Goal: Task Accomplishment & Management: Use online tool/utility

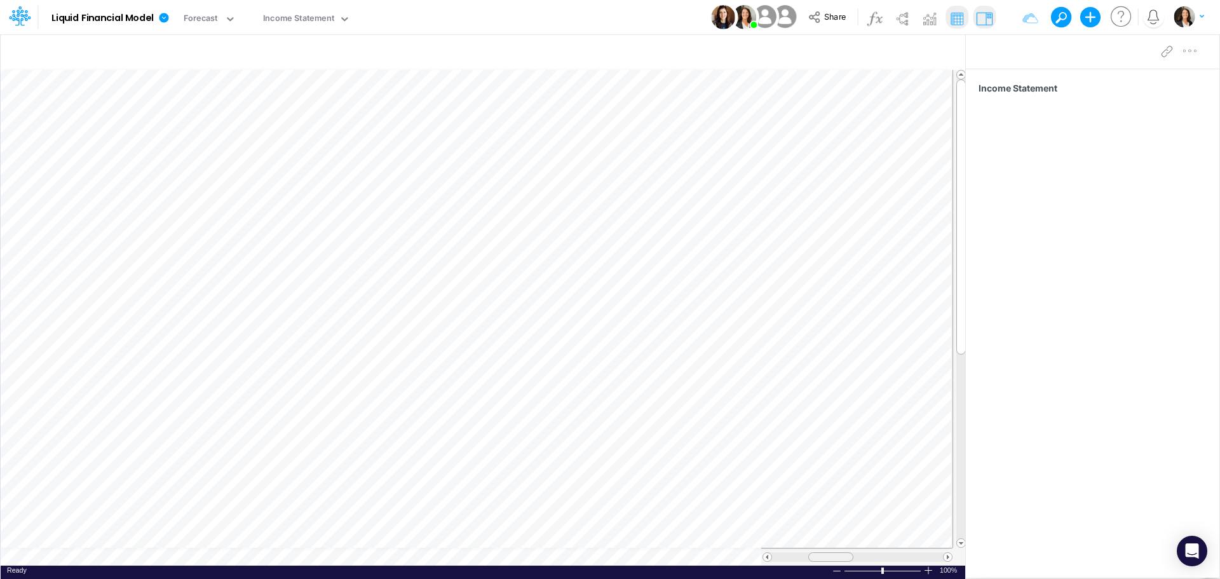
scroll to position [6, 0]
drag, startPoint x: 830, startPoint y: 557, endPoint x: 817, endPoint y: 559, distance: 12.9
click at [817, 559] on div at bounding box center [823, 557] width 45 height 10
click at [233, 18] on icon at bounding box center [230, 19] width 6 height 4
click at [170, 22] on icon at bounding box center [163, 17] width 11 height 11
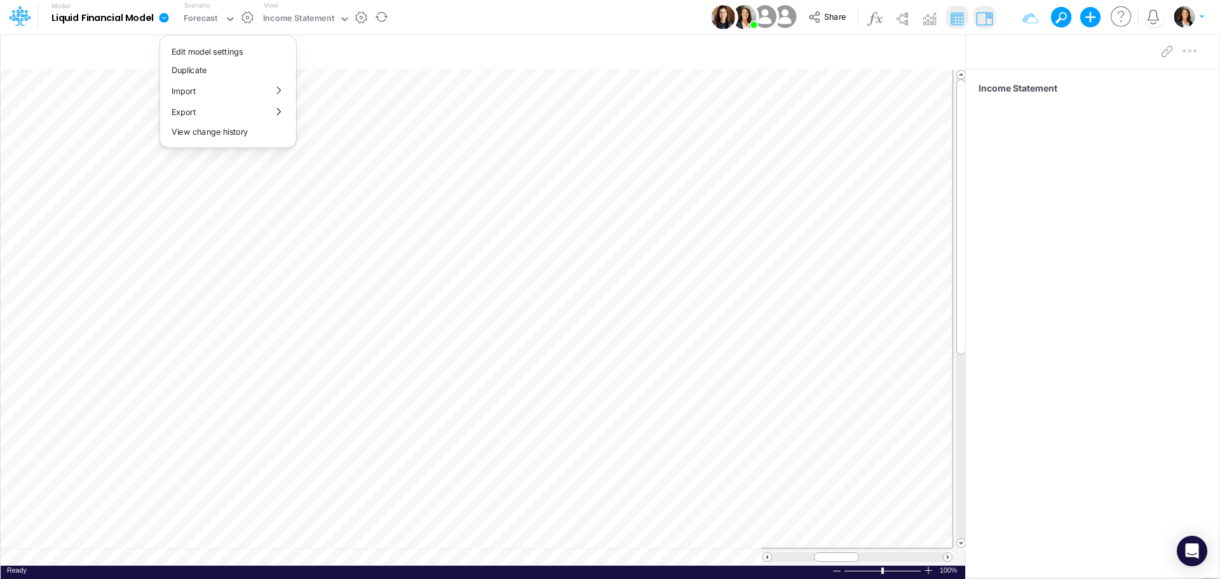
click at [161, 18] on icon at bounding box center [163, 17] width 11 height 11
click at [28, 20] on icon at bounding box center [20, 16] width 22 height 22
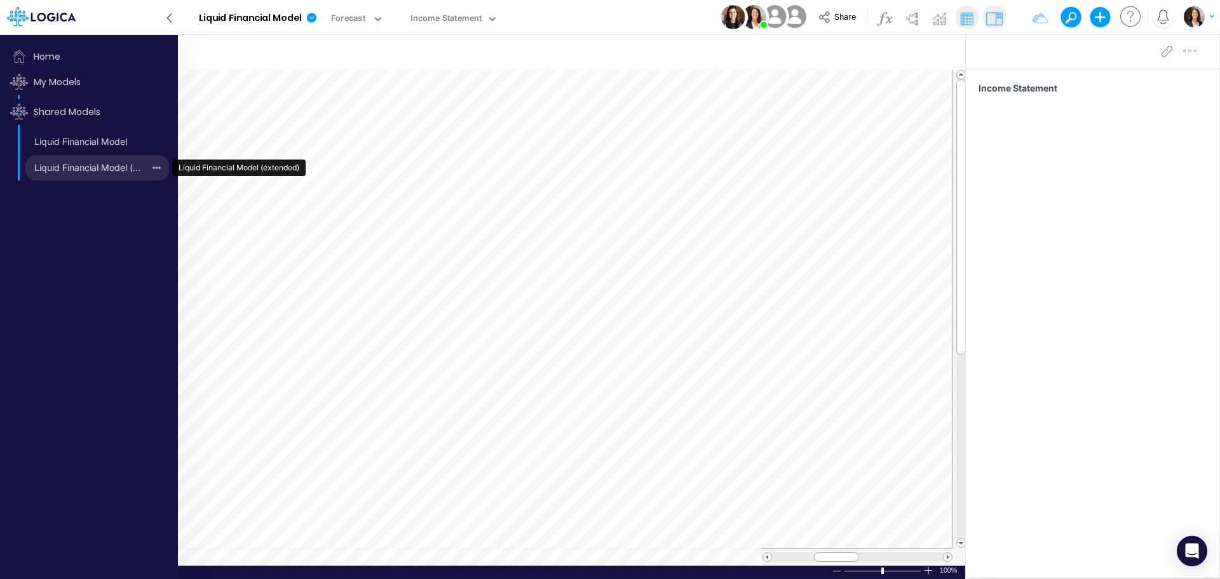
click at [103, 168] on link "Liquid Financial Model (extended)" at bounding box center [84, 168] width 119 height 20
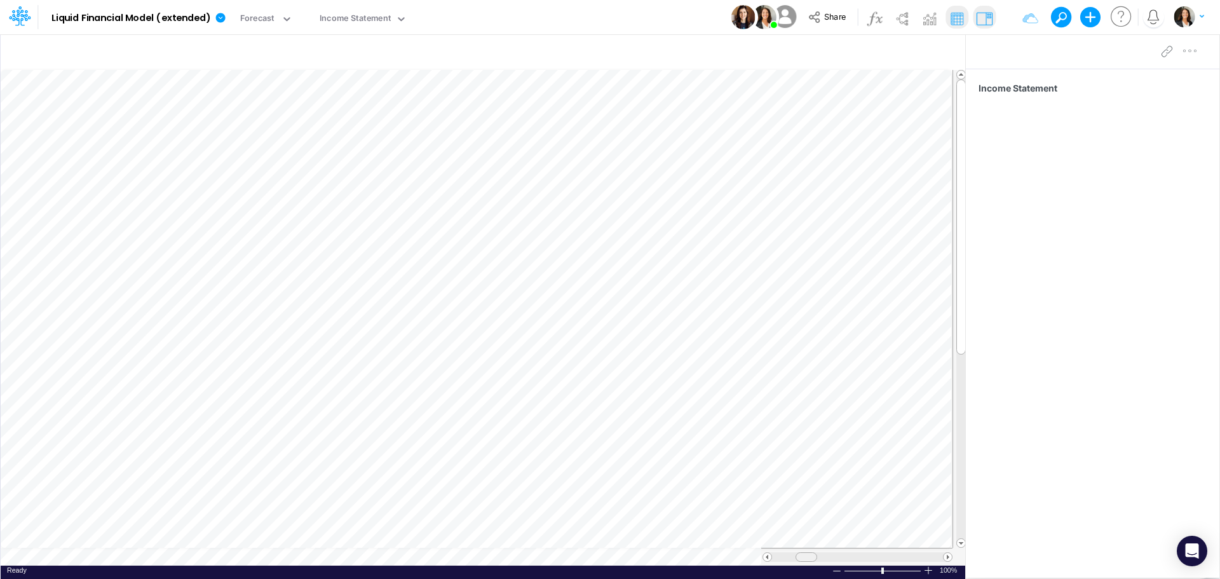
scroll to position [6, 0]
click at [662, 529] on table at bounding box center [484, 318] width 966 height 496
click at [286, 17] on icon at bounding box center [287, 18] width 11 height 11
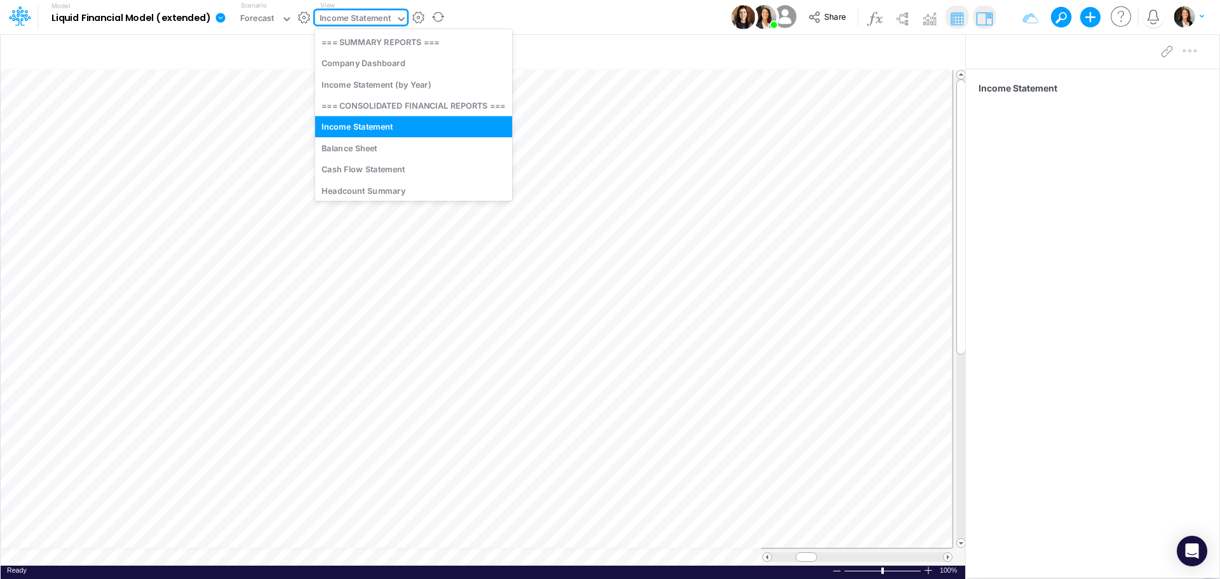
click at [399, 21] on icon at bounding box center [401, 18] width 11 height 11
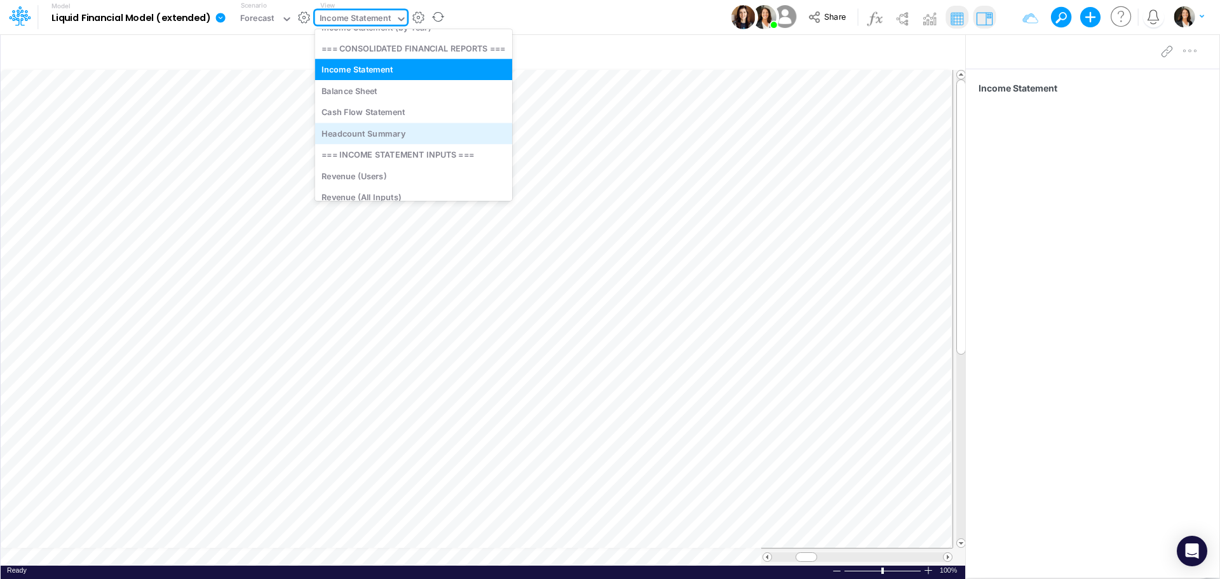
scroll to position [127, 0]
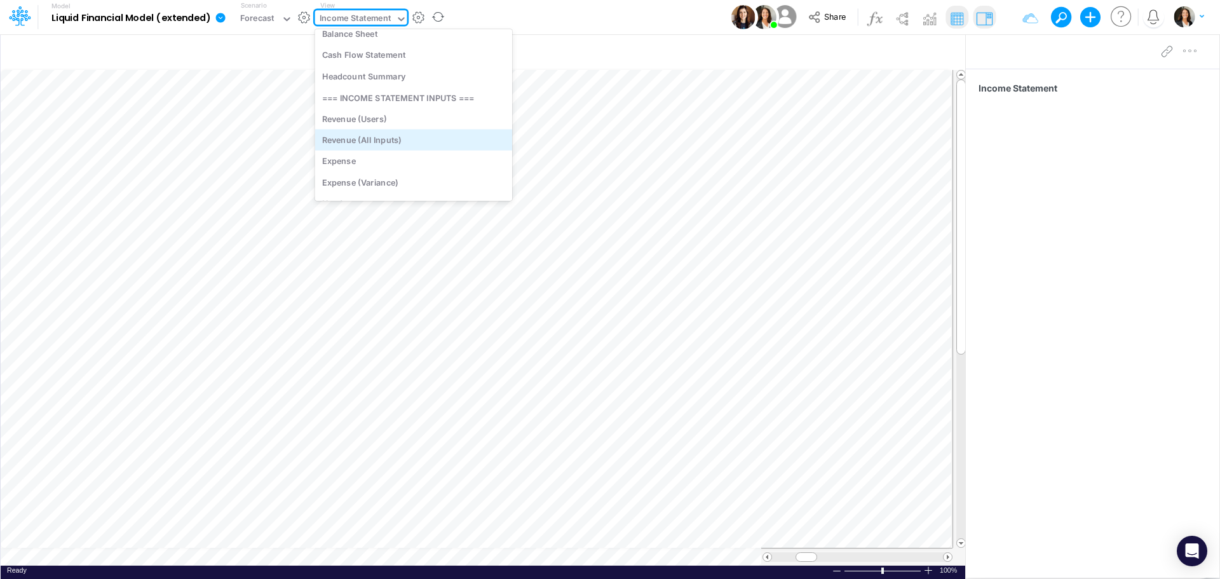
click at [436, 139] on div "Revenue (All Inputs)" at bounding box center [414, 139] width 198 height 21
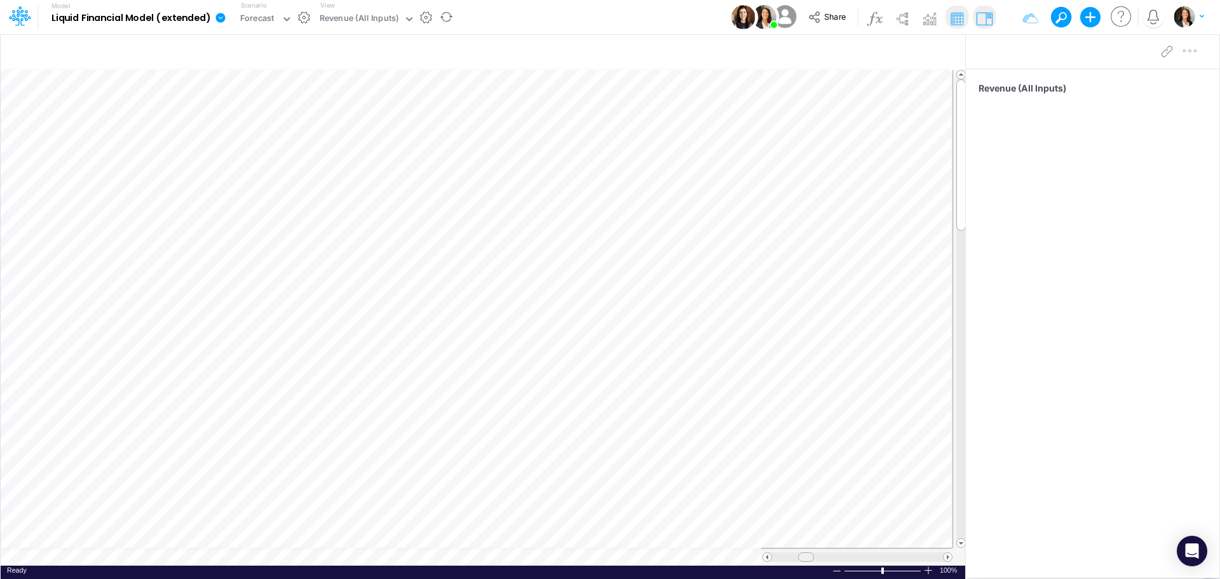
scroll to position [6, 0]
click at [751, 540] on table at bounding box center [484, 318] width 966 height 496
click at [407, 20] on icon at bounding box center [409, 18] width 11 height 11
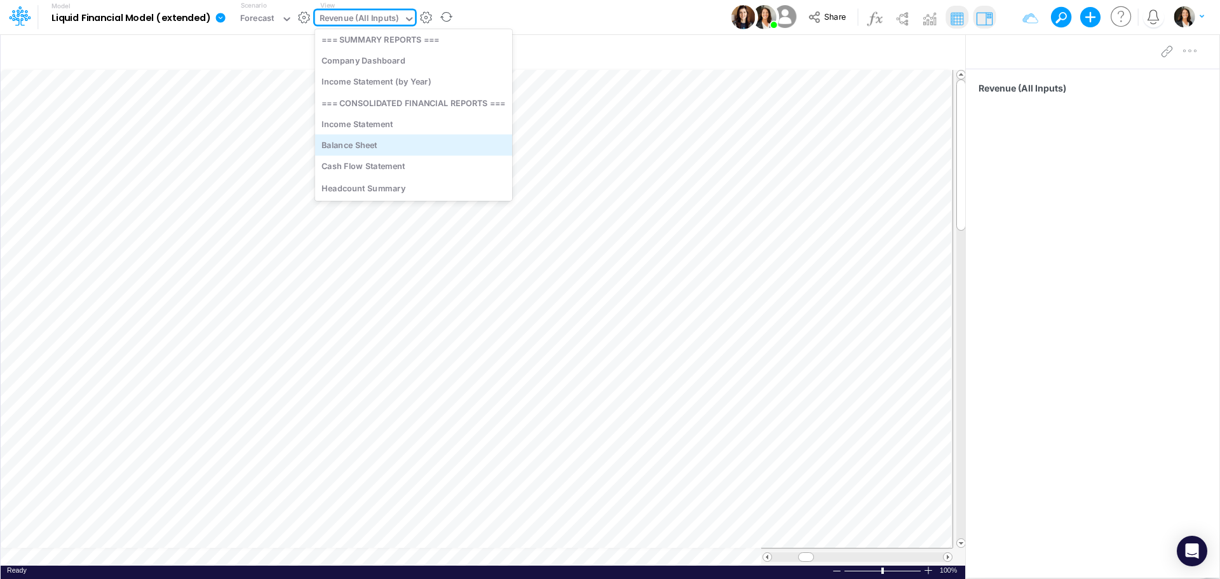
scroll to position [0, 0]
click at [401, 128] on div "Income Statement" at bounding box center [414, 126] width 198 height 21
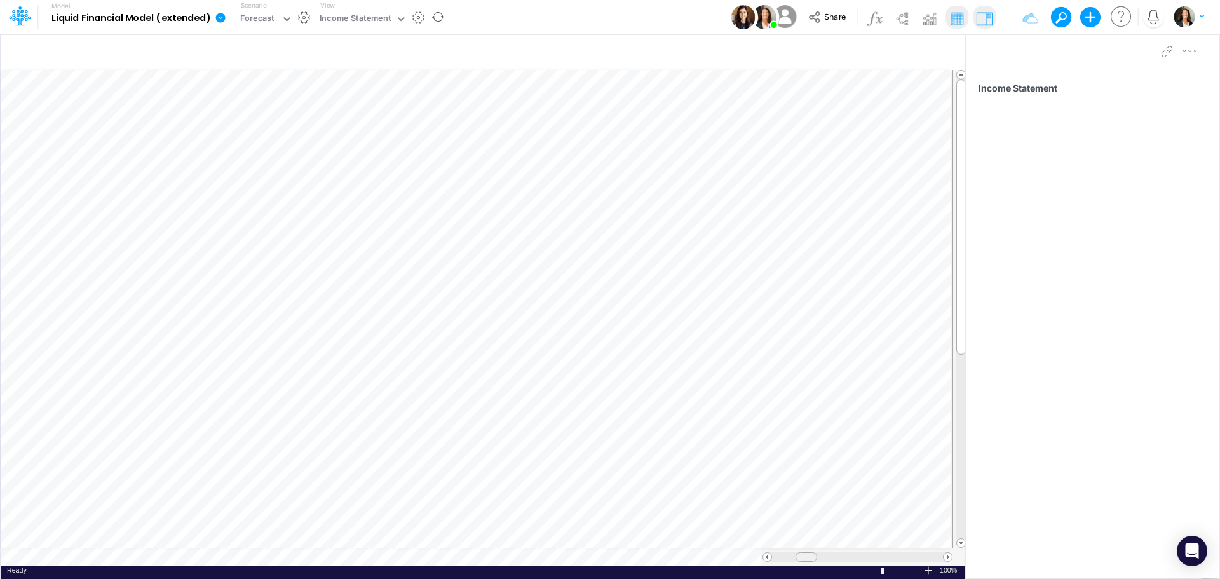
scroll to position [6, 0]
drag, startPoint x: 802, startPoint y: 556, endPoint x: 776, endPoint y: 551, distance: 26.5
click at [776, 551] on div at bounding box center [856, 557] width 191 height 18
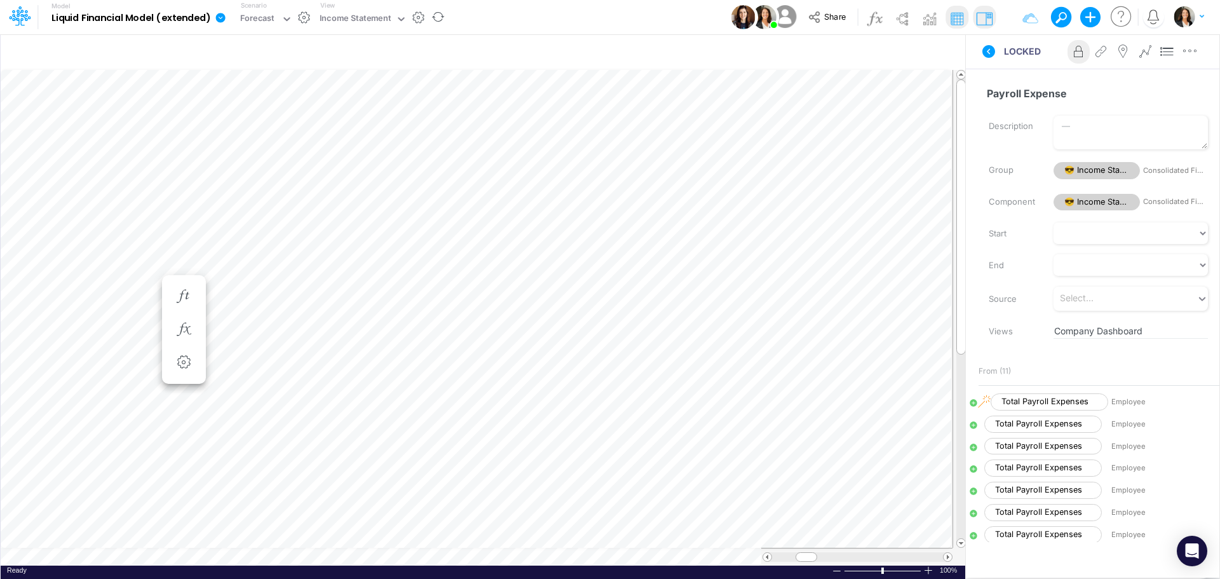
scroll to position [6, 1]
click at [838, 543] on table at bounding box center [484, 318] width 966 height 496
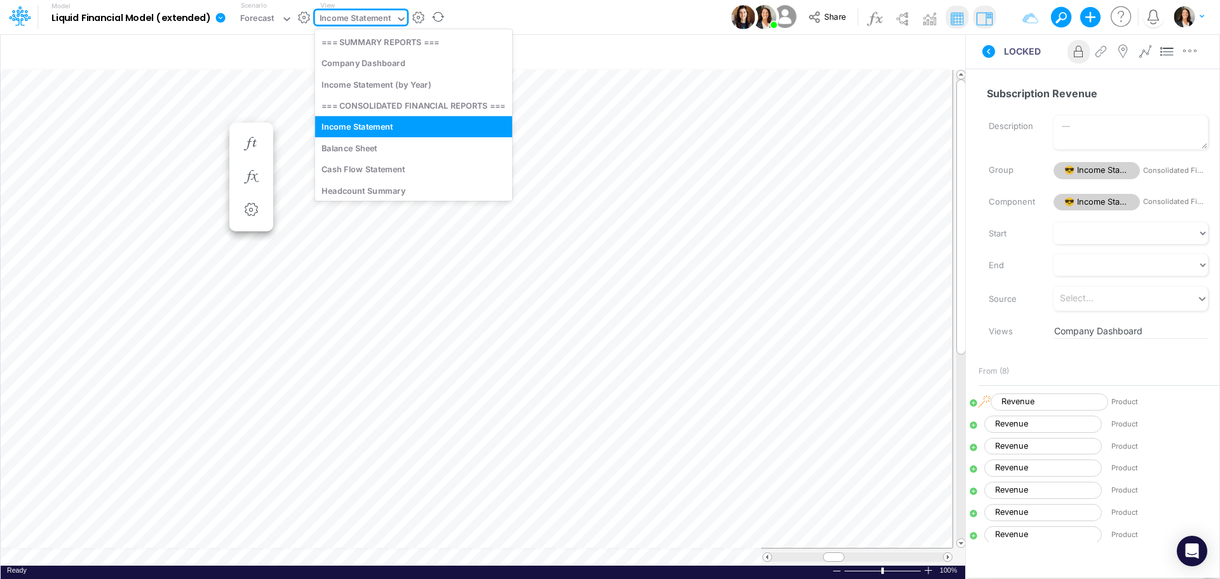
click at [398, 17] on icon at bounding box center [401, 18] width 11 height 11
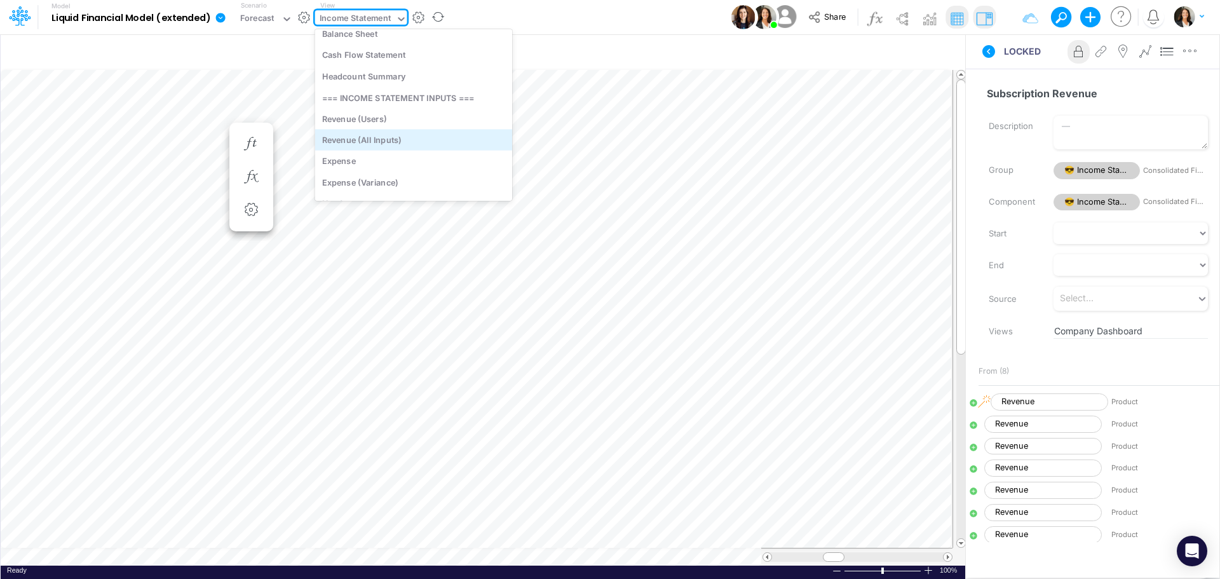
click at [402, 142] on div "Revenue (All Inputs)" at bounding box center [414, 139] width 198 height 21
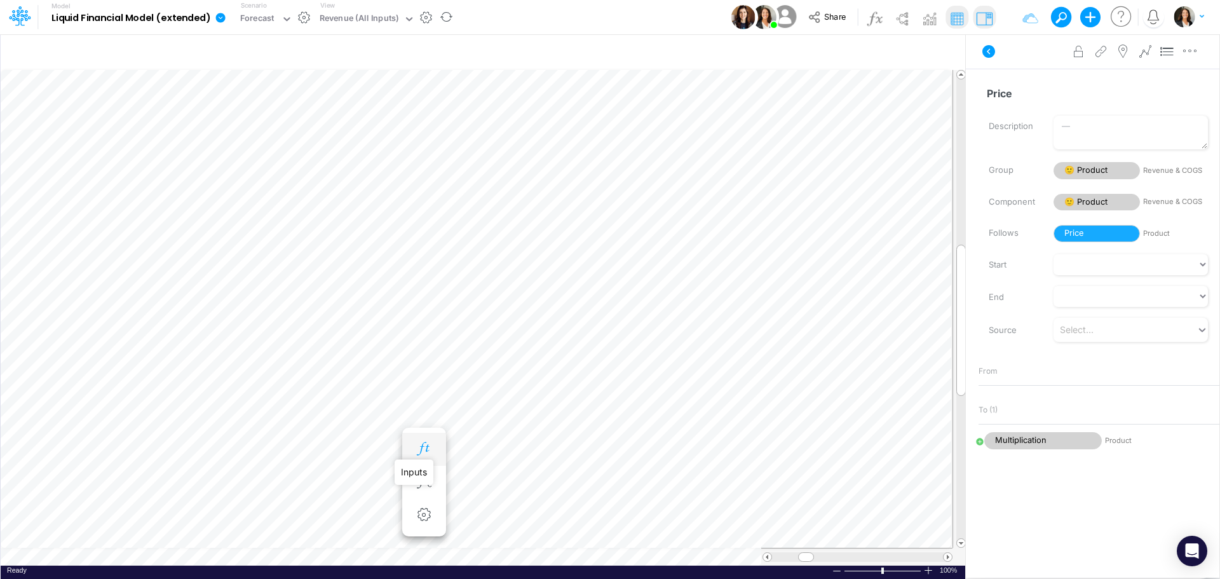
click at [431, 450] on icon "button" at bounding box center [423, 448] width 19 height 13
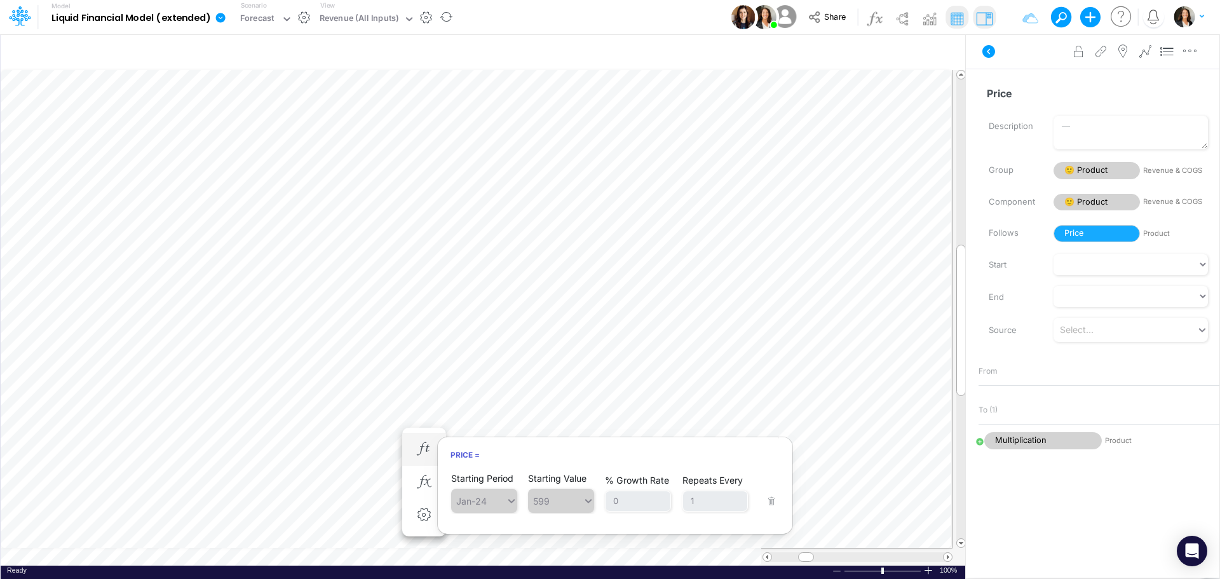
click at [508, 501] on span "Jan-24" at bounding box center [484, 501] width 66 height 24
click at [424, 517] on icon "button" at bounding box center [423, 514] width 19 height 13
select select "field"
select select "Currency-USD"
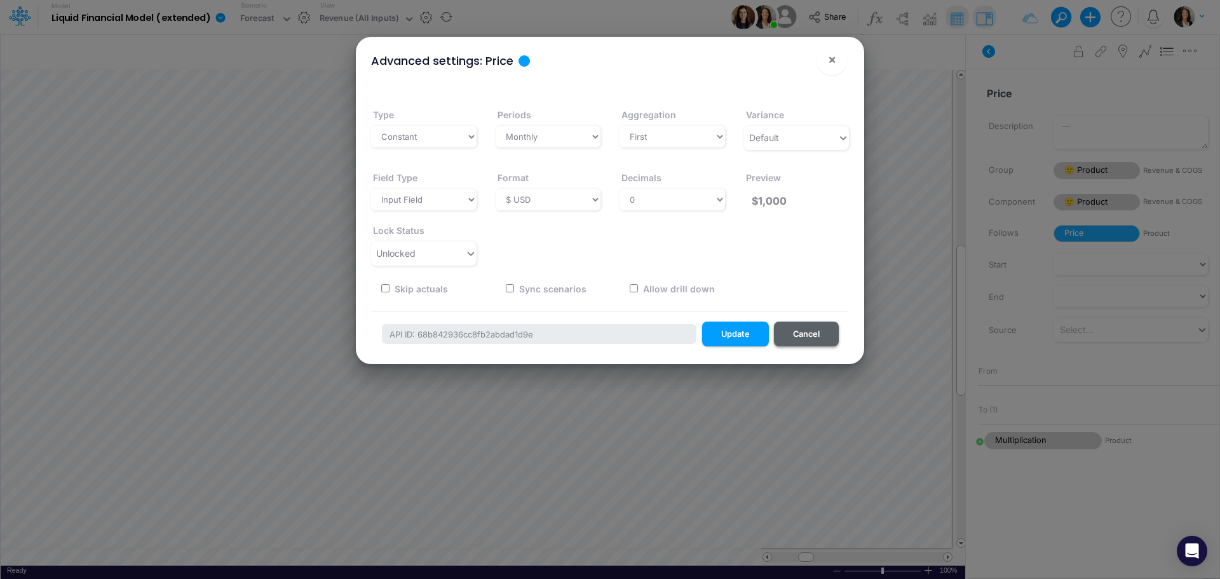
click at [801, 341] on button "Cancel" at bounding box center [806, 334] width 65 height 25
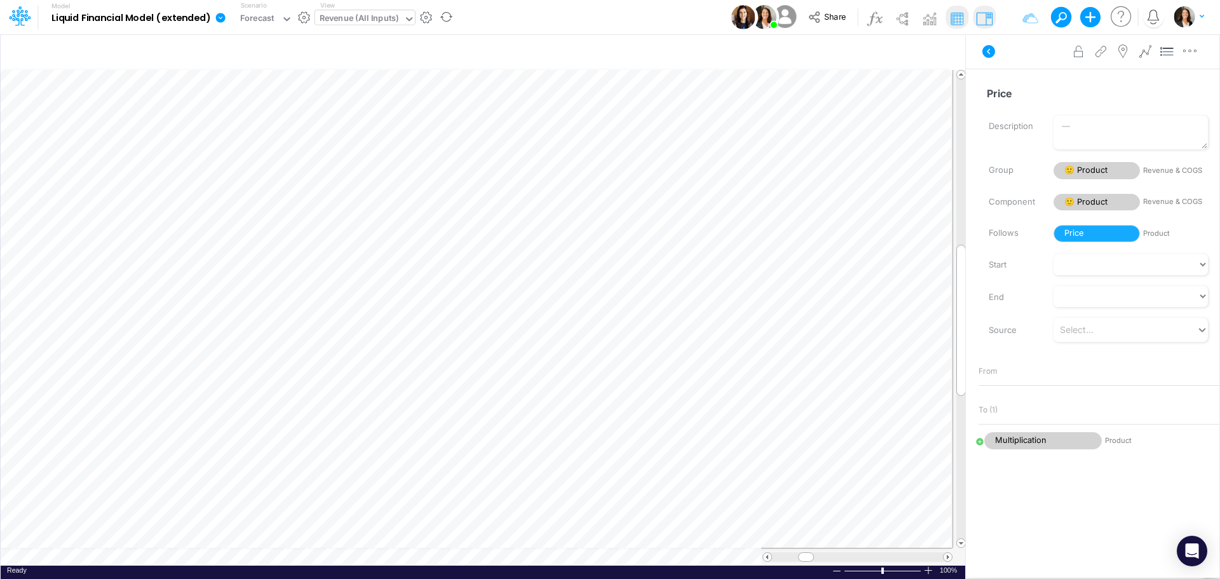
click at [409, 24] on icon at bounding box center [409, 18] width 11 height 11
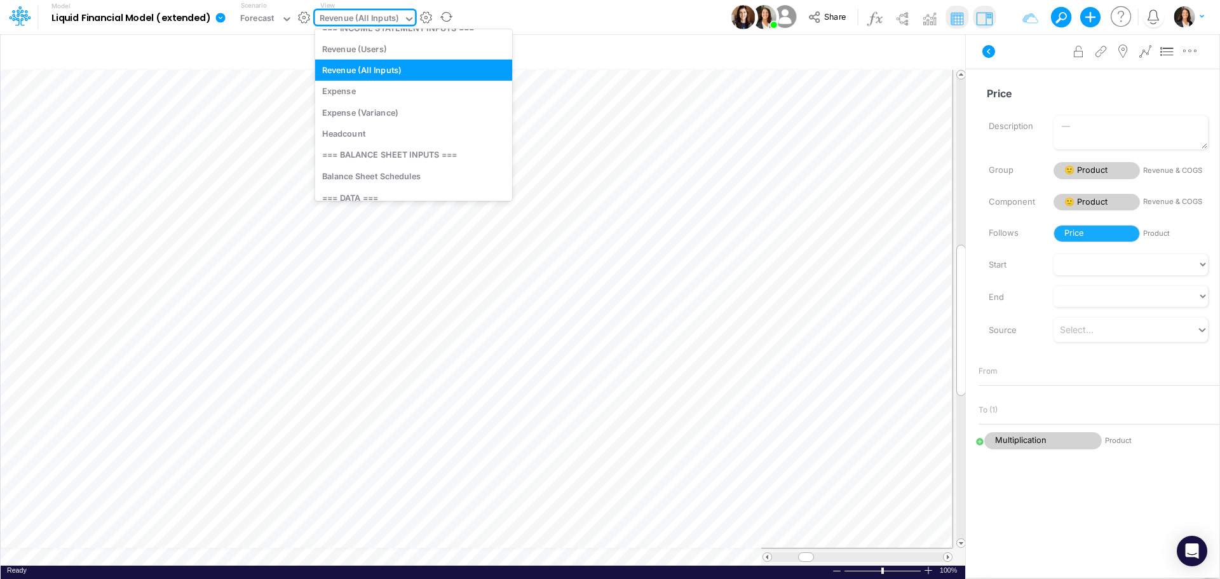
scroll to position [206, 0]
click at [424, 92] on div "Expense" at bounding box center [414, 89] width 198 height 21
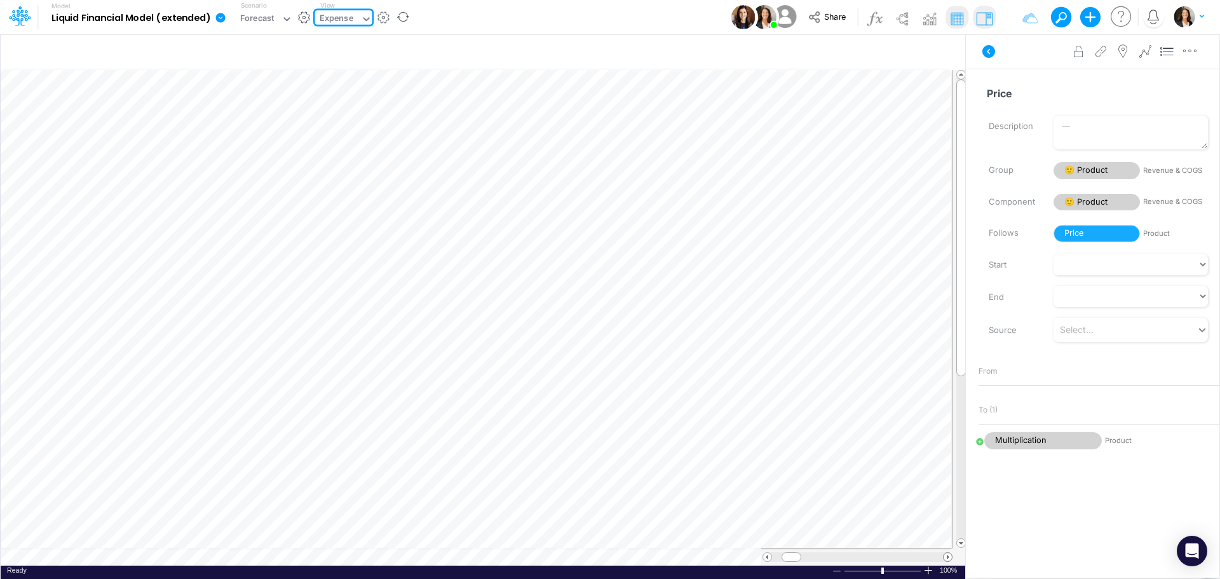
click at [947, 556] on span at bounding box center [948, 557] width 8 height 8
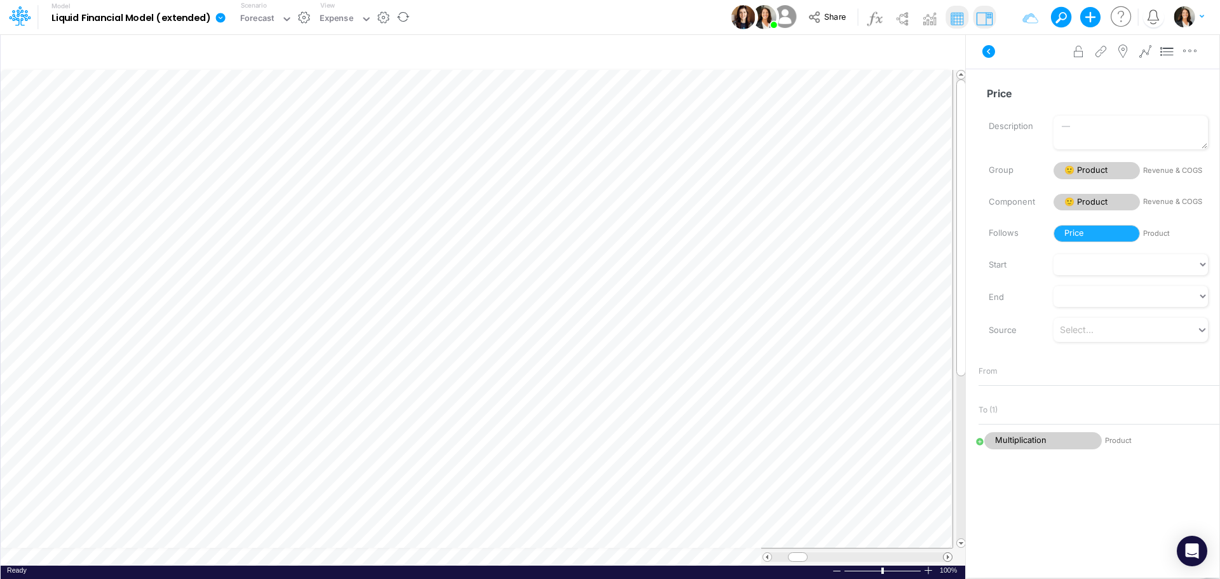
click at [947, 556] on span at bounding box center [948, 557] width 8 height 8
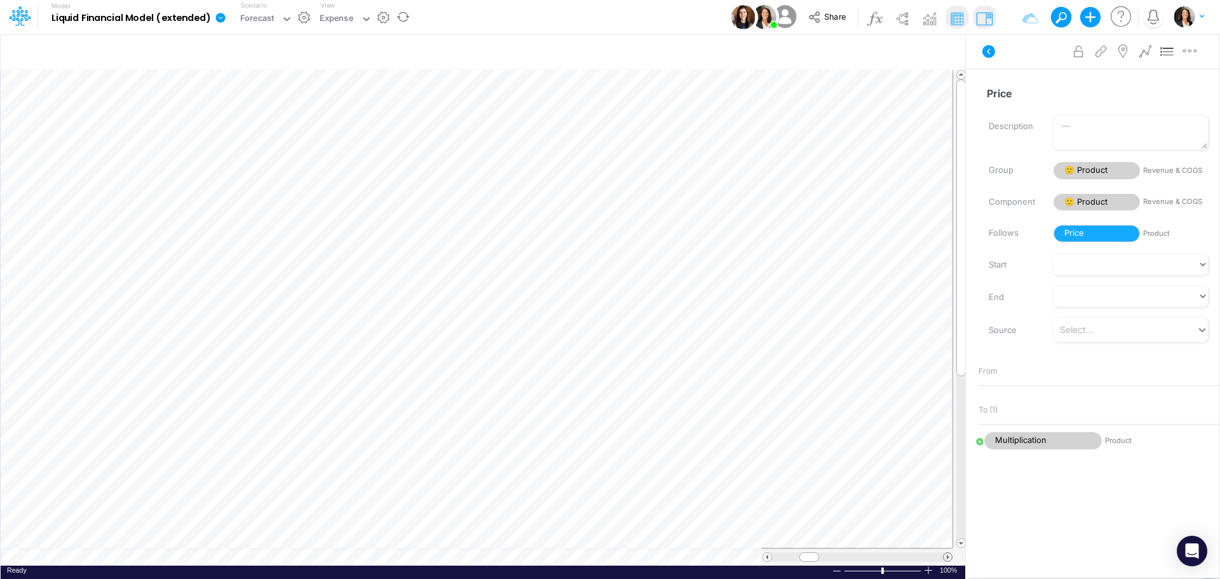
click at [947, 556] on span at bounding box center [948, 557] width 8 height 8
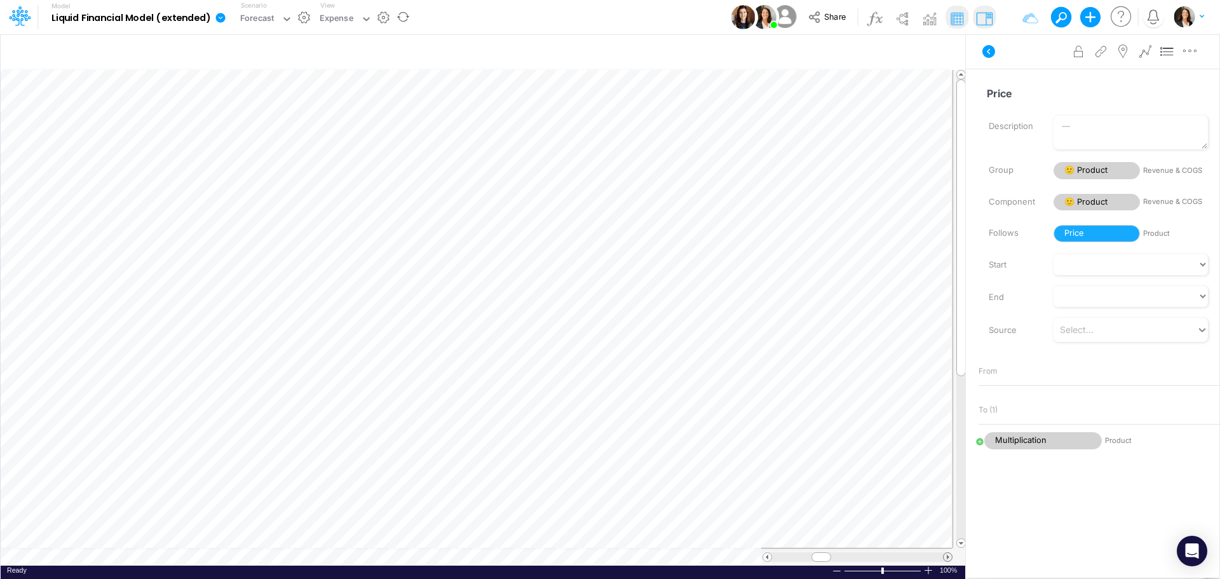
click at [947, 556] on span at bounding box center [948, 557] width 8 height 8
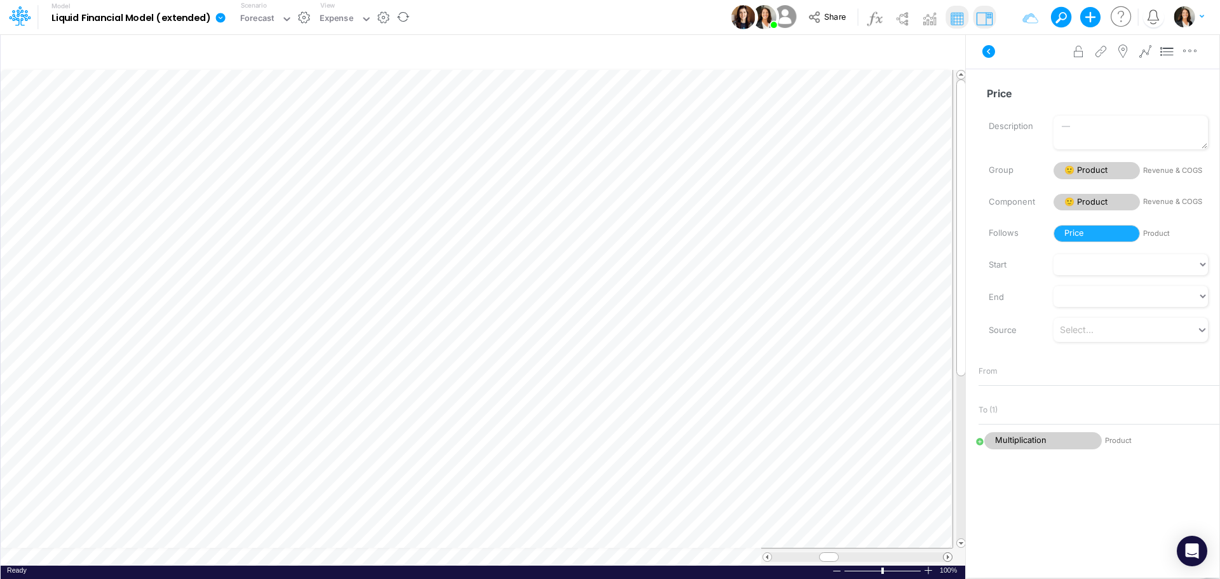
click at [947, 556] on span at bounding box center [948, 557] width 8 height 8
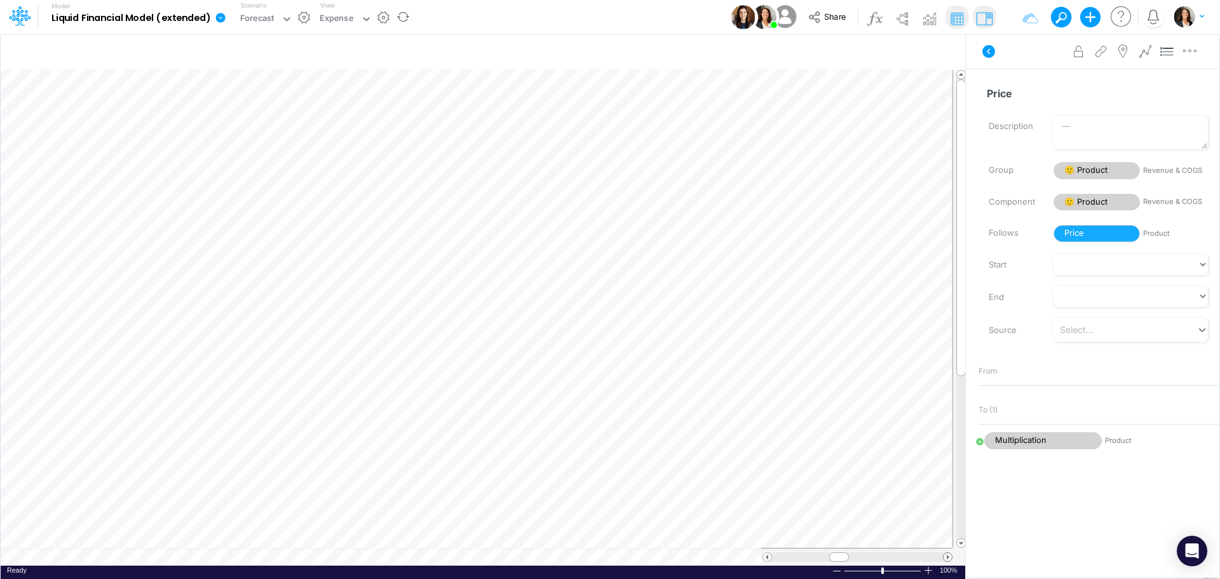
click at [947, 556] on span at bounding box center [948, 557] width 8 height 8
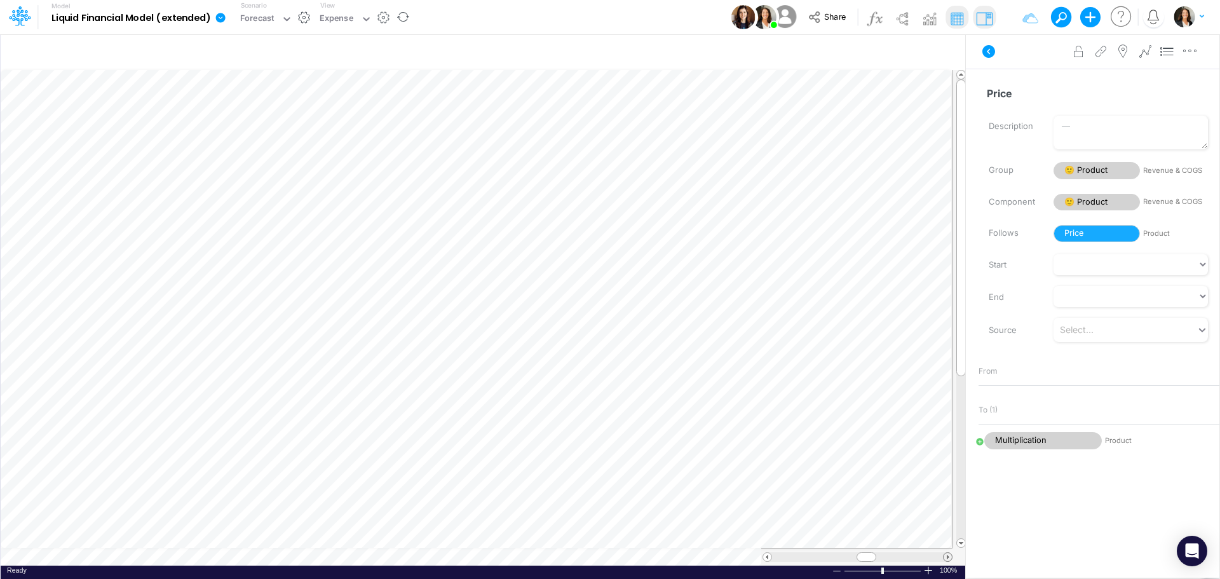
click at [947, 556] on span at bounding box center [948, 557] width 8 height 8
click at [768, 558] on span at bounding box center [767, 557] width 8 height 8
click at [768, 557] on span at bounding box center [767, 557] width 8 height 8
click at [768, 555] on span at bounding box center [767, 557] width 8 height 8
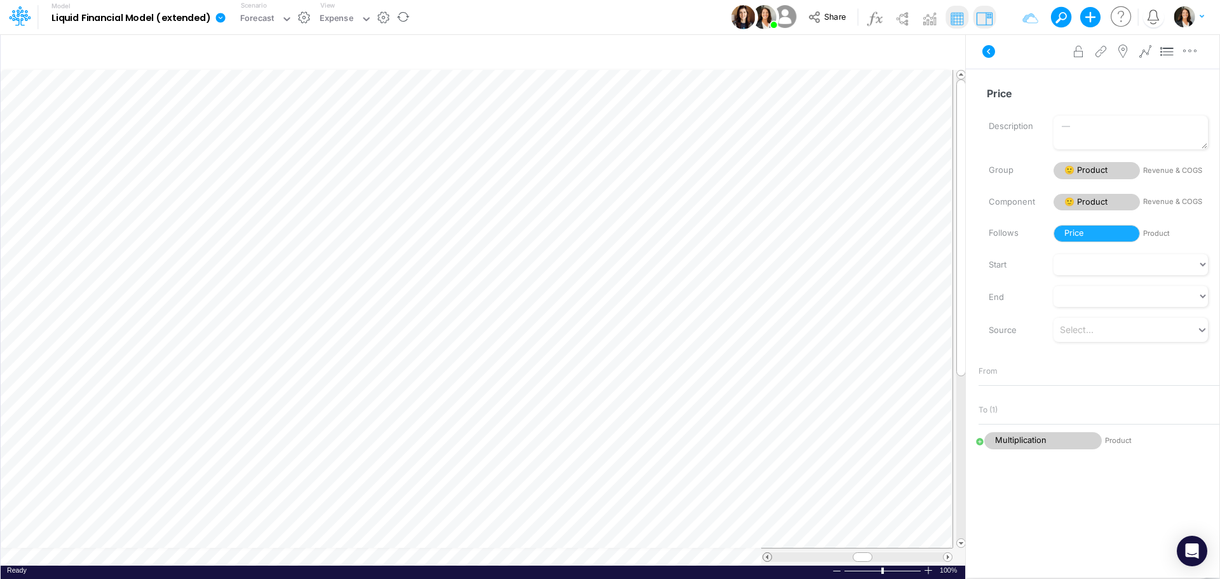
click at [768, 555] on span at bounding box center [767, 557] width 8 height 8
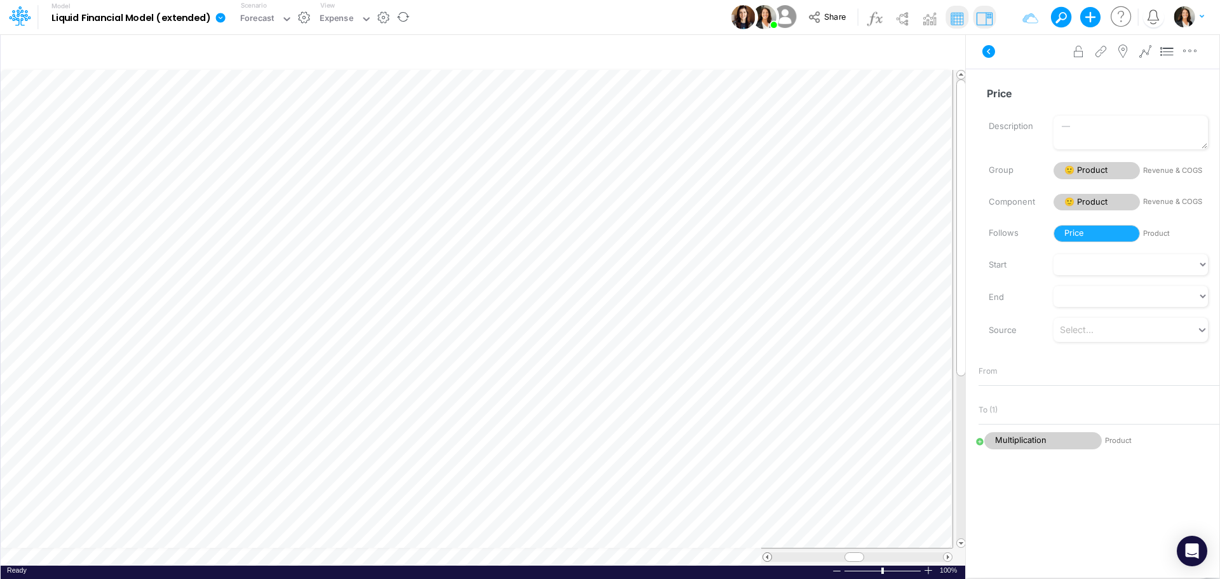
click at [768, 555] on span at bounding box center [767, 557] width 8 height 8
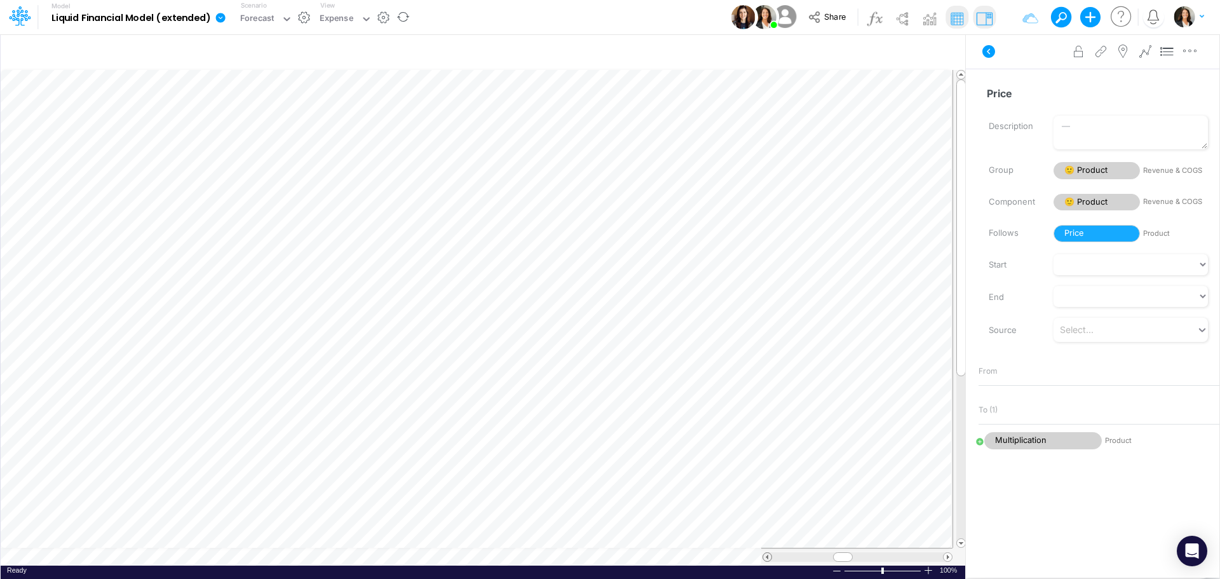
click at [768, 555] on span at bounding box center [767, 557] width 8 height 8
click at [841, 210] on icon "button" at bounding box center [841, 209] width 19 height 13
select select "sum"
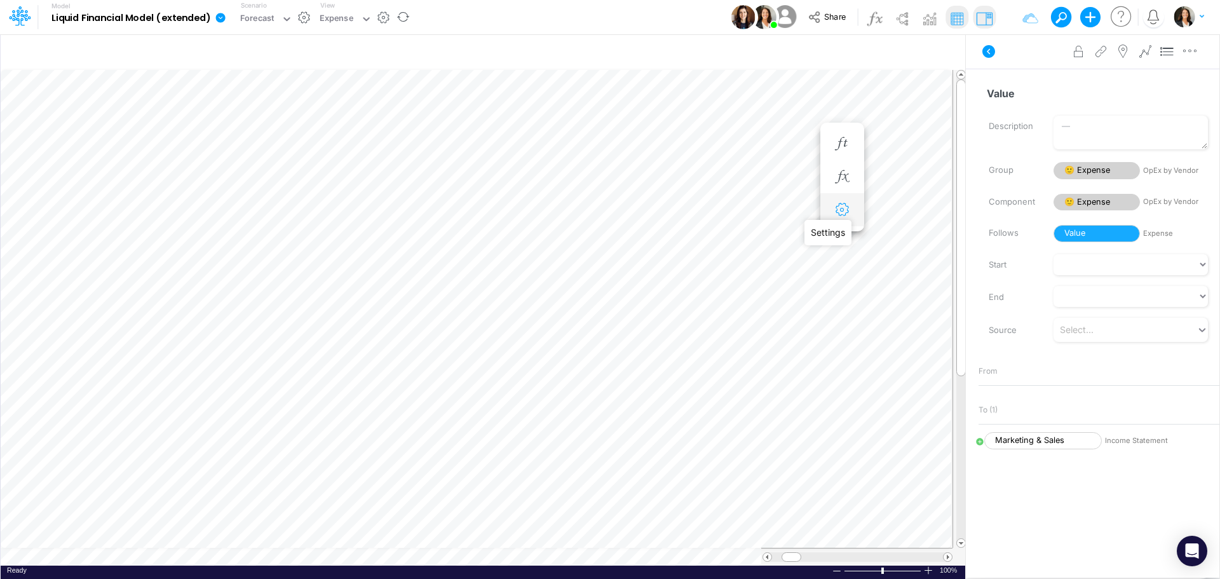
select select "field"
select select "Number"
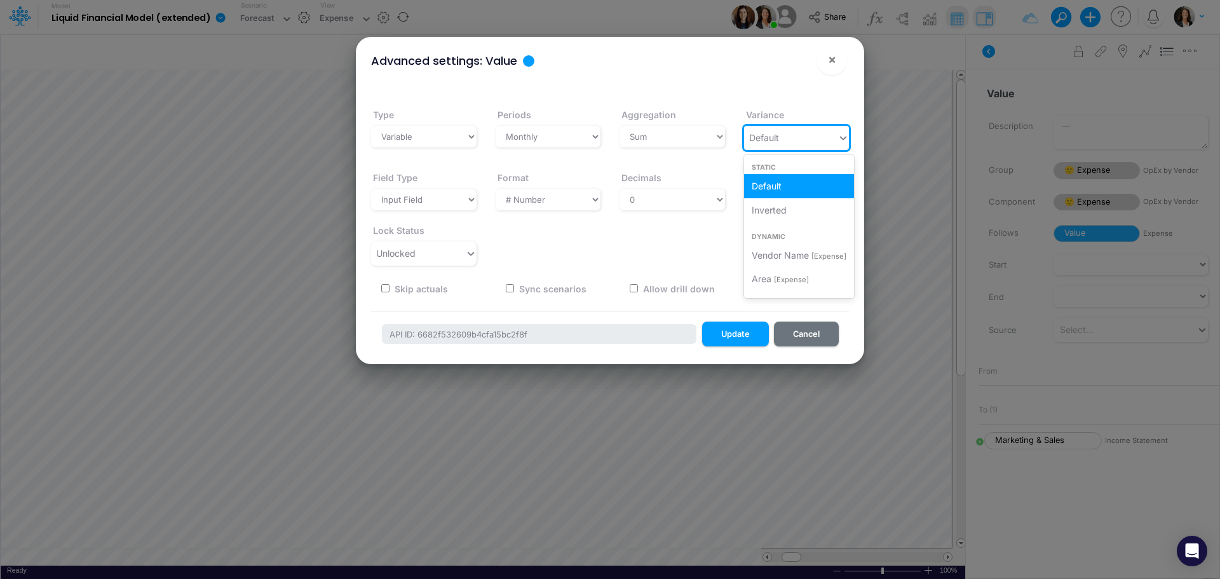
click at [793, 135] on div "Default" at bounding box center [791, 137] width 94 height 21
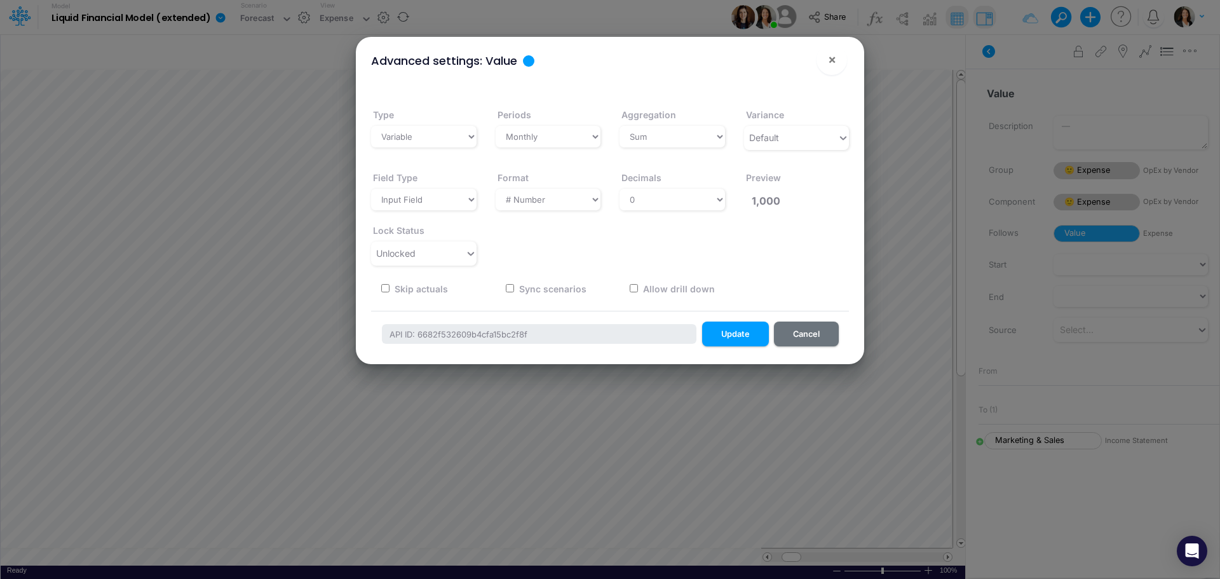
click at [597, 247] on div "Field Type Select a structure Input Field Single-select Format Select a type # …" at bounding box center [610, 212] width 497 height 105
click at [797, 336] on button "Cancel" at bounding box center [806, 334] width 65 height 25
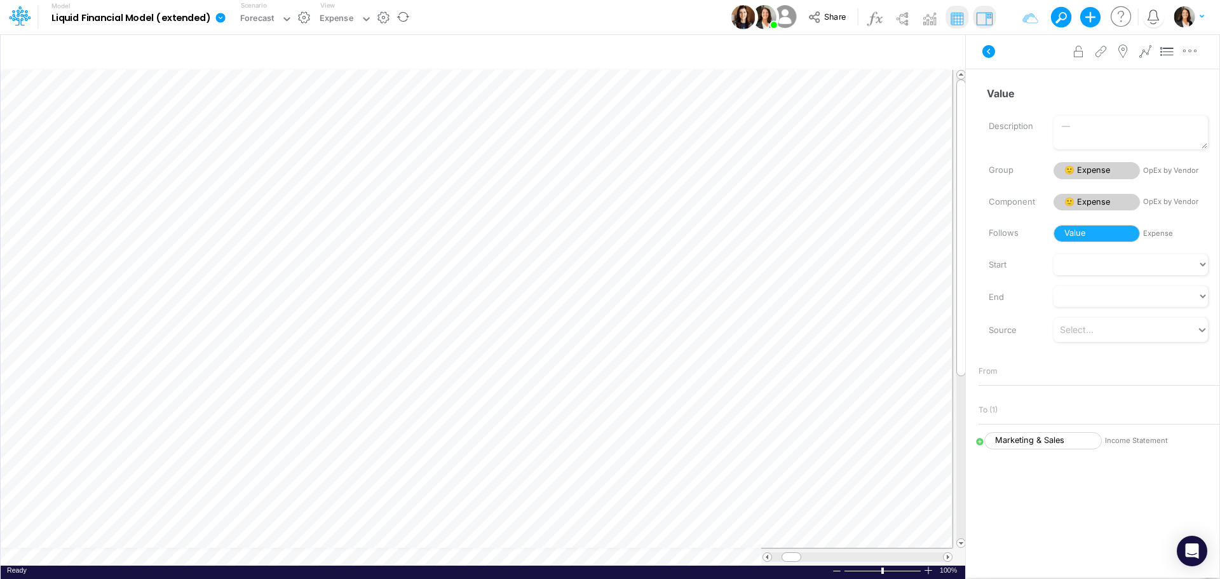
scroll to position [6, 1]
click at [372, 20] on icon at bounding box center [366, 18] width 11 height 11
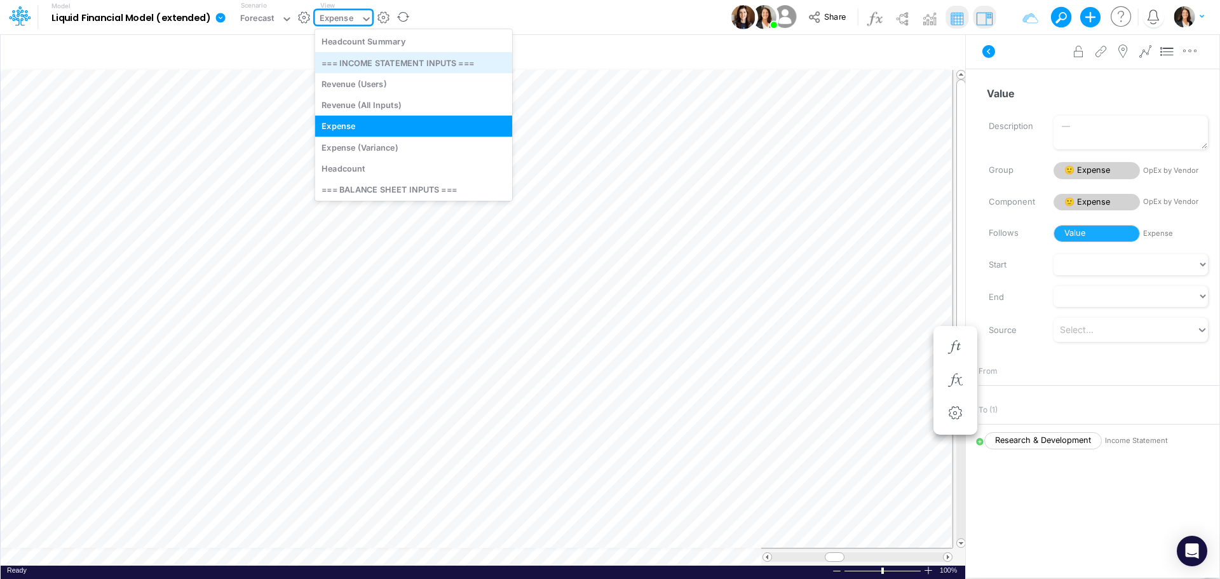
scroll to position [229, 0]
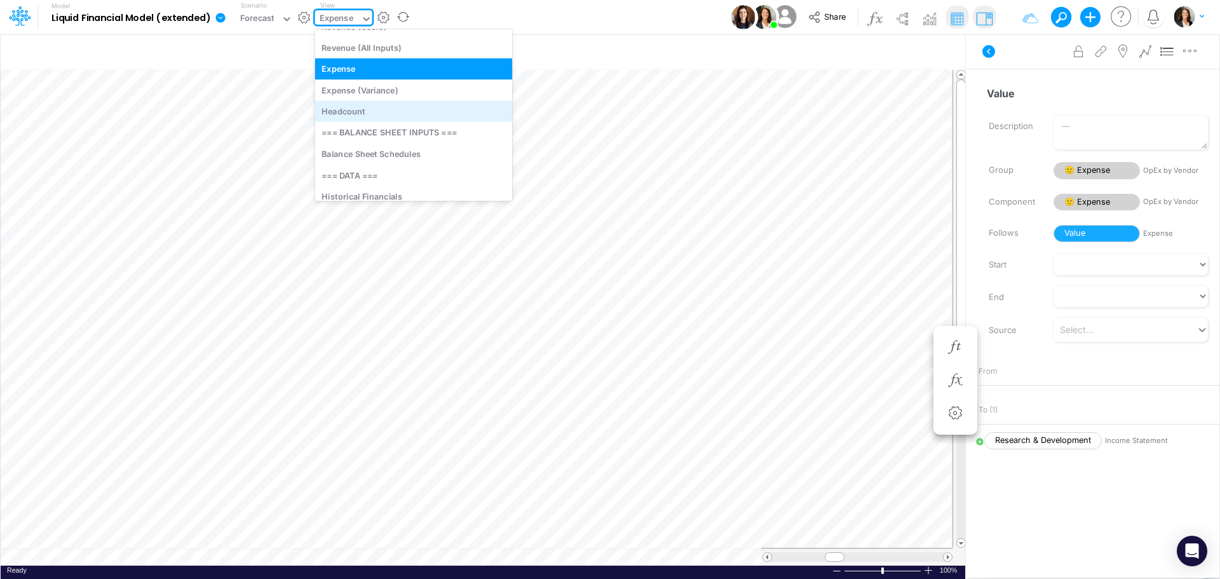
click at [386, 114] on div "Headcount" at bounding box center [414, 111] width 198 height 21
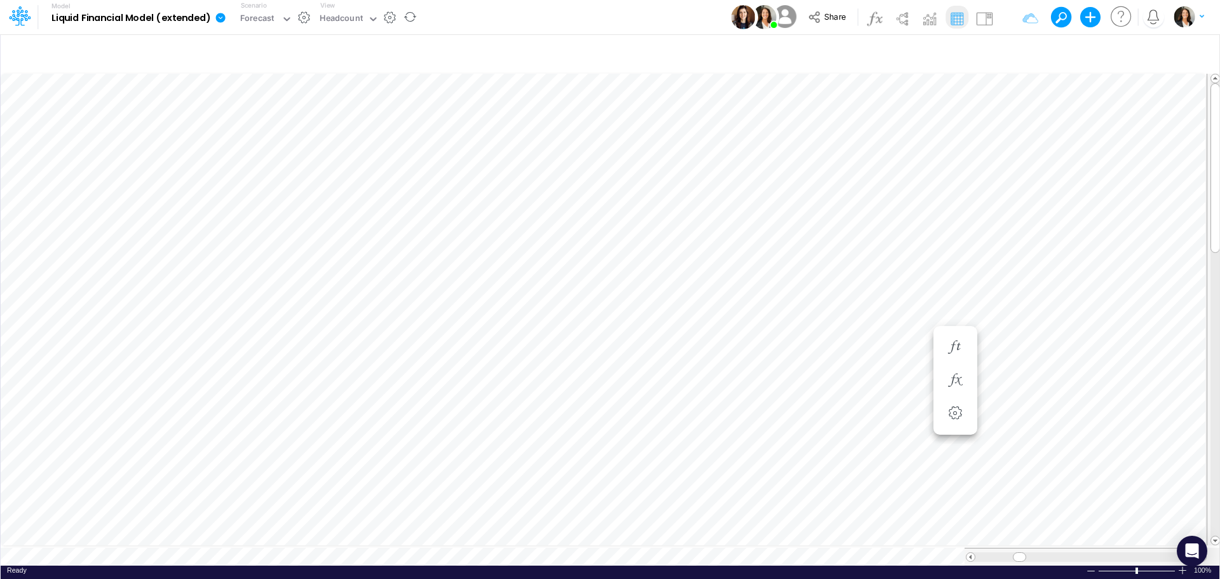
scroll to position [6, 1]
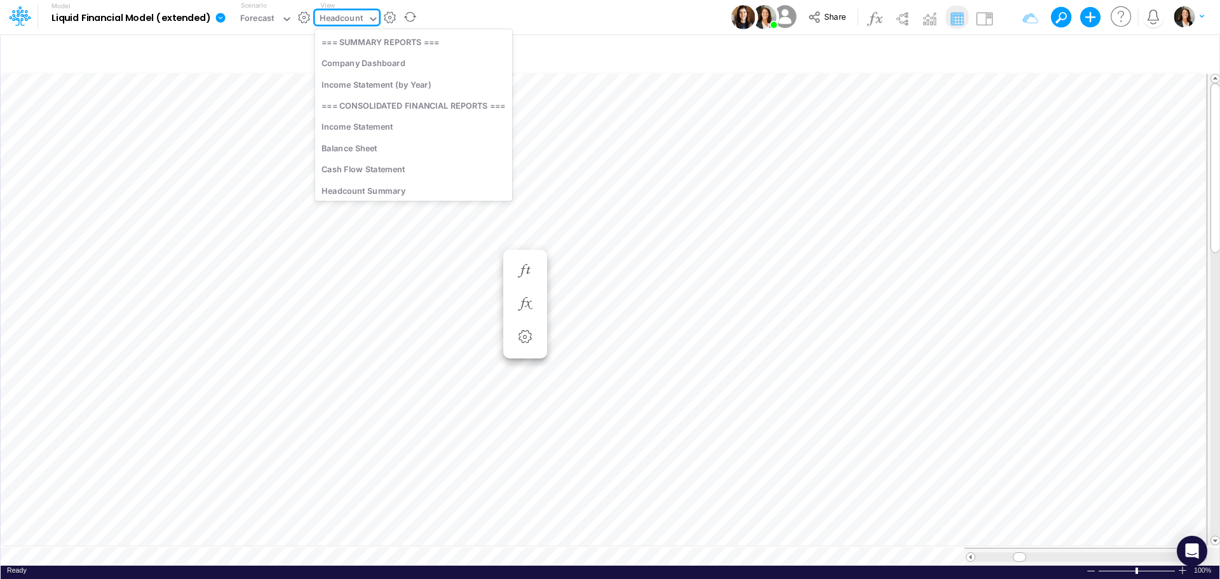
click at [372, 19] on icon at bounding box center [372, 18] width 11 height 11
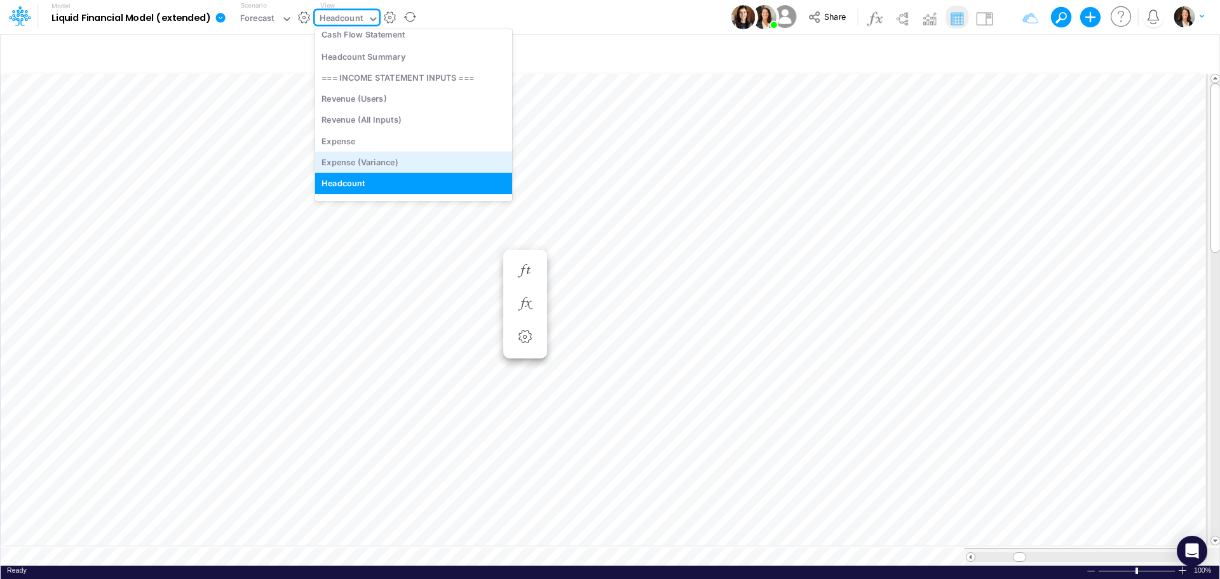
click at [400, 157] on div "Expense (Variance)" at bounding box center [414, 162] width 198 height 21
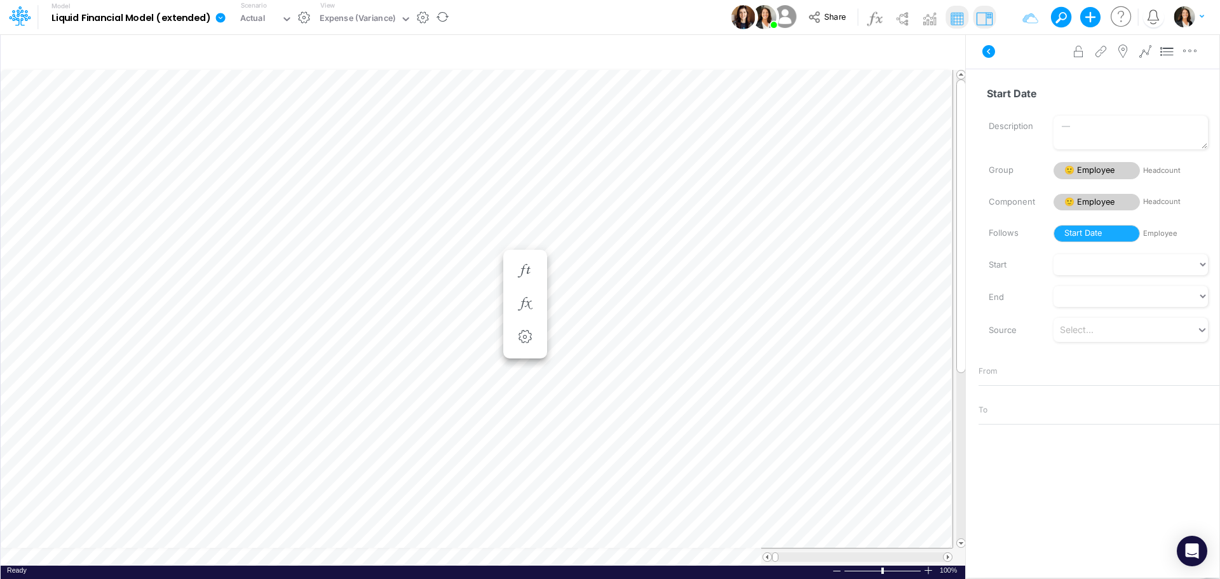
scroll to position [6, 0]
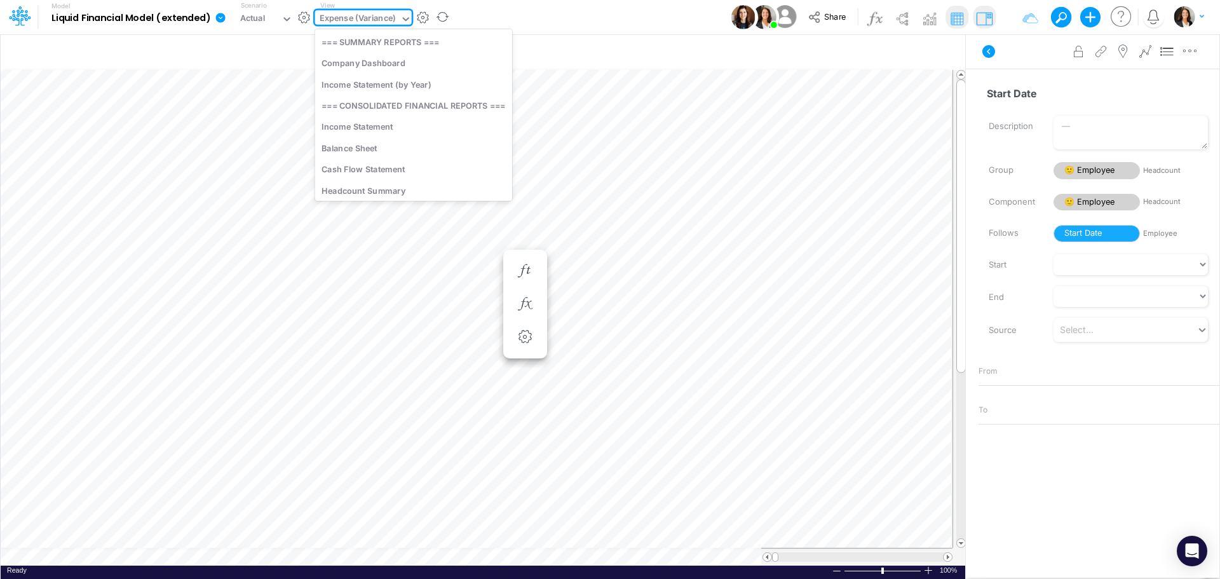
click at [408, 23] on icon at bounding box center [405, 18] width 11 height 11
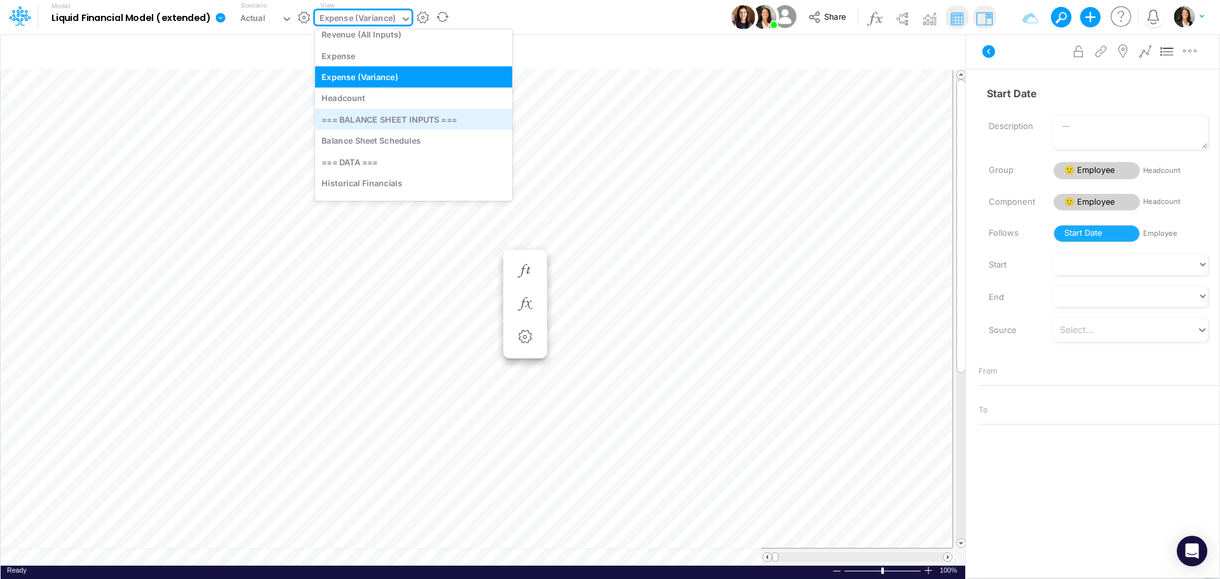
scroll to position [180, 0]
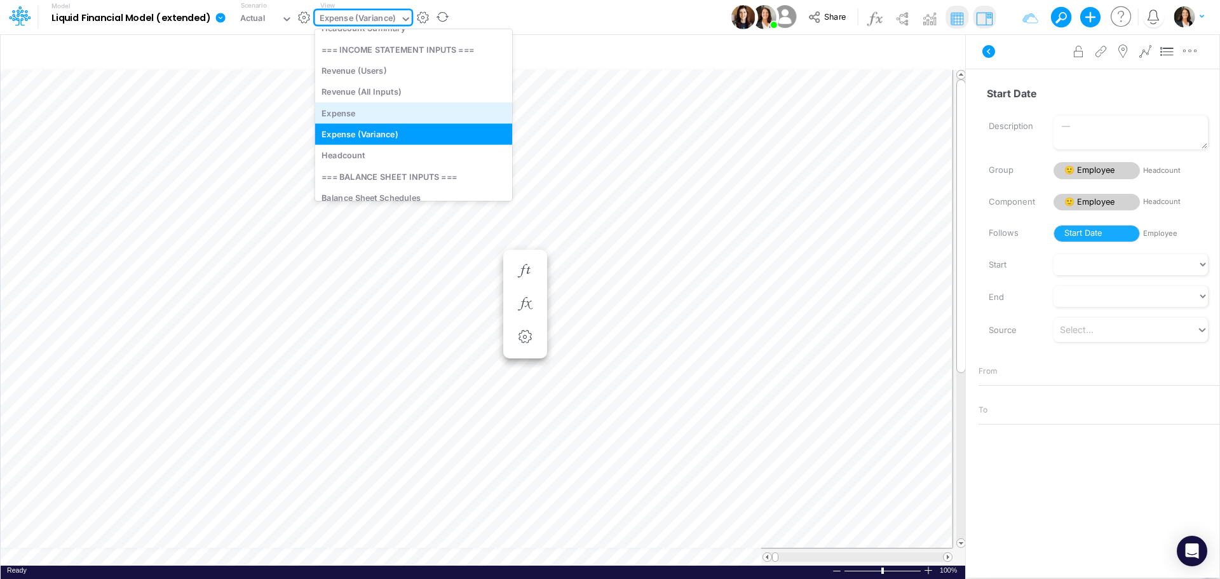
click at [427, 107] on div "Expense" at bounding box center [414, 112] width 198 height 21
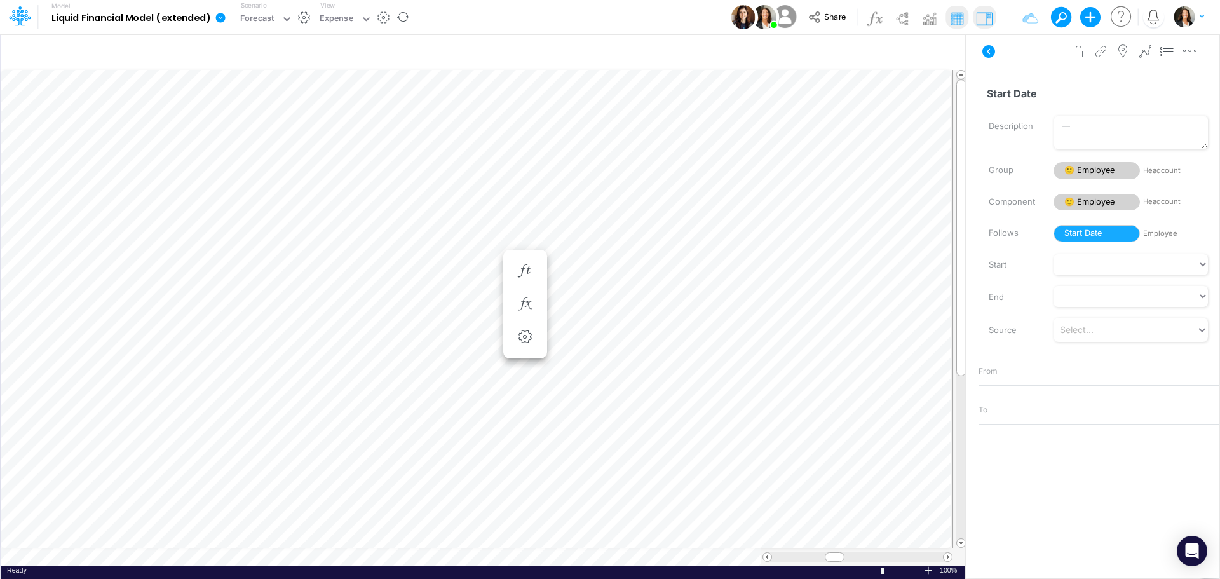
scroll to position [6, 1]
click at [1189, 53] on icon "button" at bounding box center [1190, 50] width 19 height 13
click at [1093, 15] on icon "button" at bounding box center [1090, 17] width 21 height 21
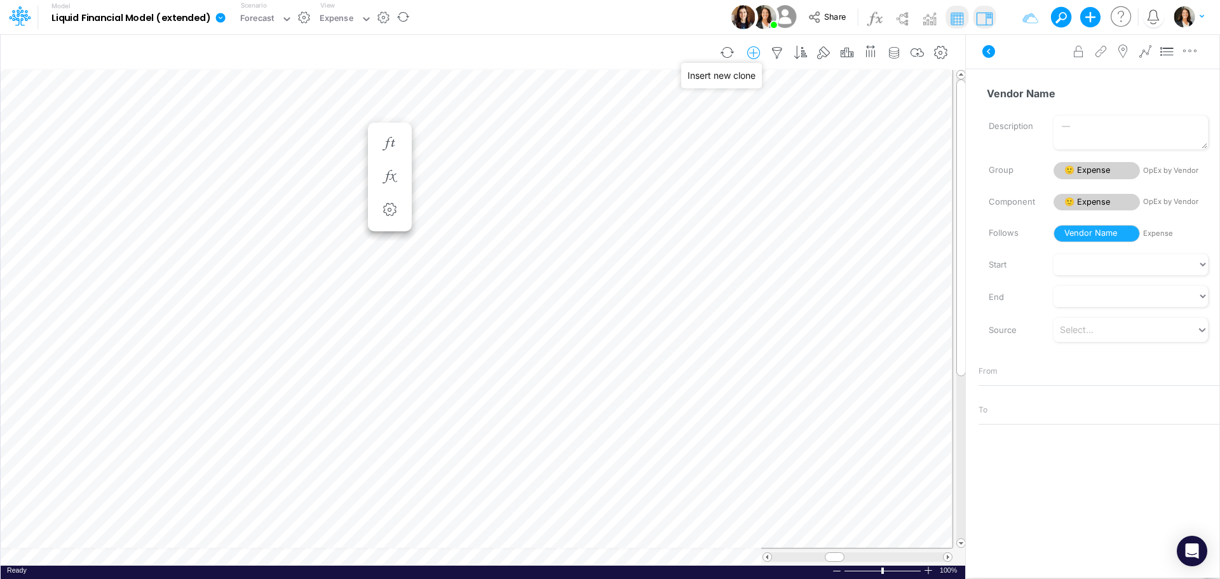
click at [754, 53] on icon "button" at bounding box center [753, 52] width 19 height 13
click at [656, 106] on p "Expense" at bounding box center [644, 106] width 39 height 15
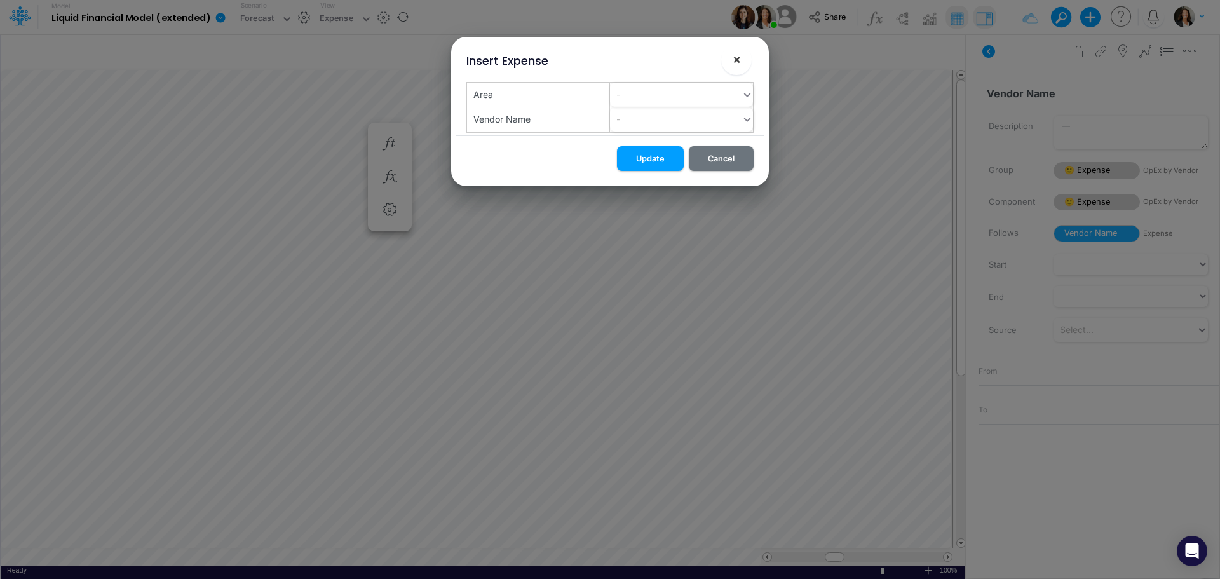
click at [740, 57] on span "×" at bounding box center [737, 58] width 8 height 15
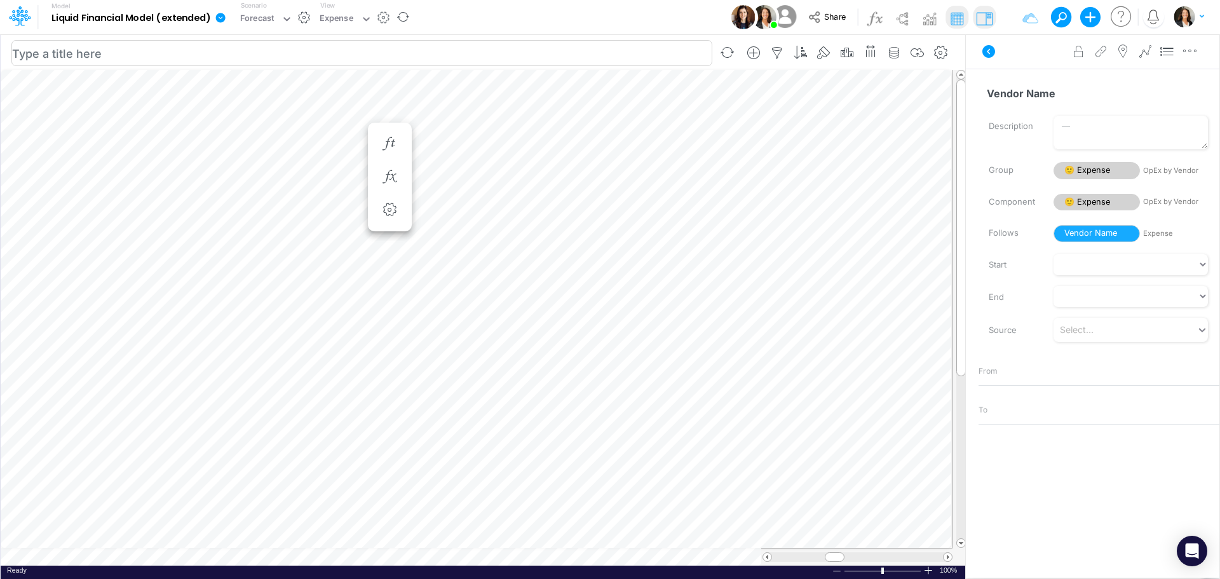
click at [565, 59] on input "text" at bounding box center [361, 53] width 701 height 26
click at [750, 50] on icon "button" at bounding box center [753, 52] width 19 height 13
click at [641, 102] on p "Expense" at bounding box center [644, 106] width 39 height 15
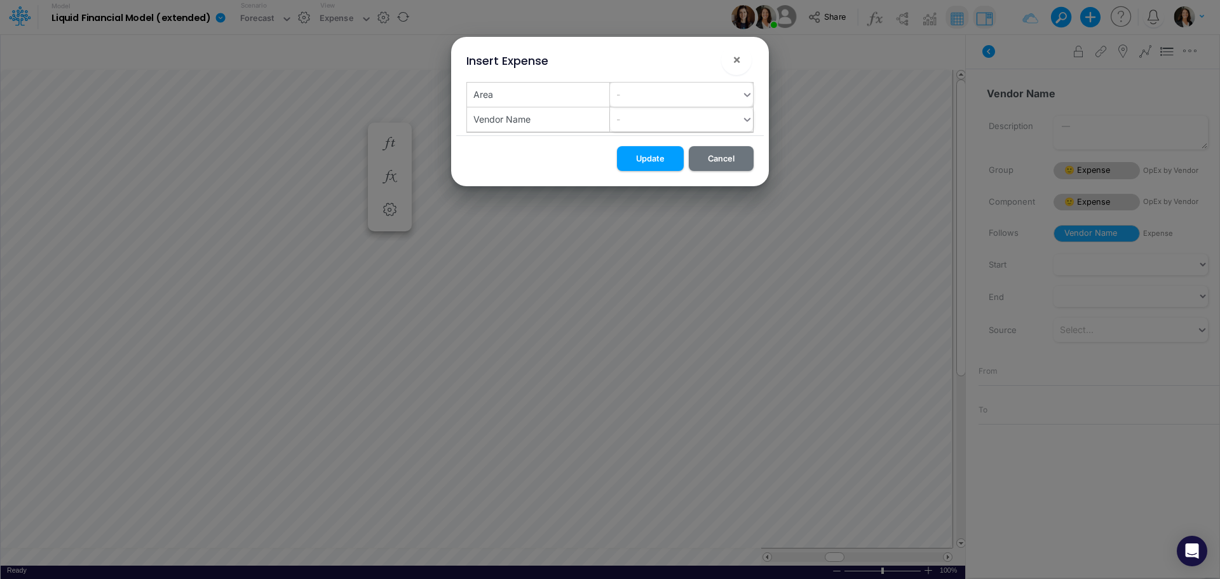
click at [641, 99] on div "-" at bounding box center [676, 94] width 132 height 21
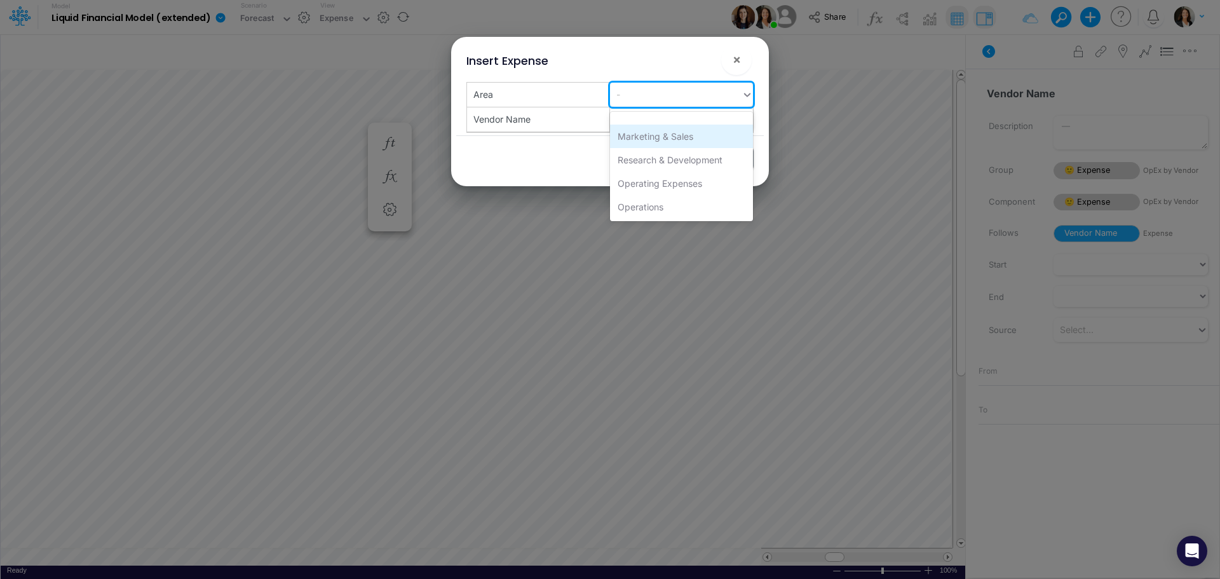
click at [678, 139] on div "Marketing & Sales" at bounding box center [681, 137] width 143 height 24
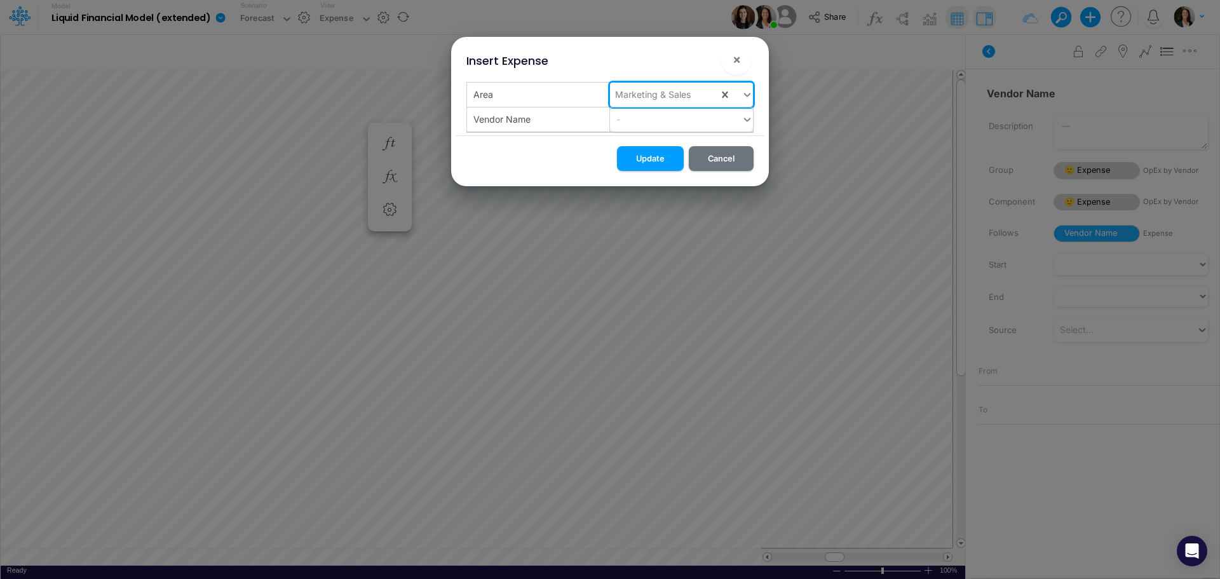
click at [730, 127] on div "-" at bounding box center [676, 119] width 132 height 21
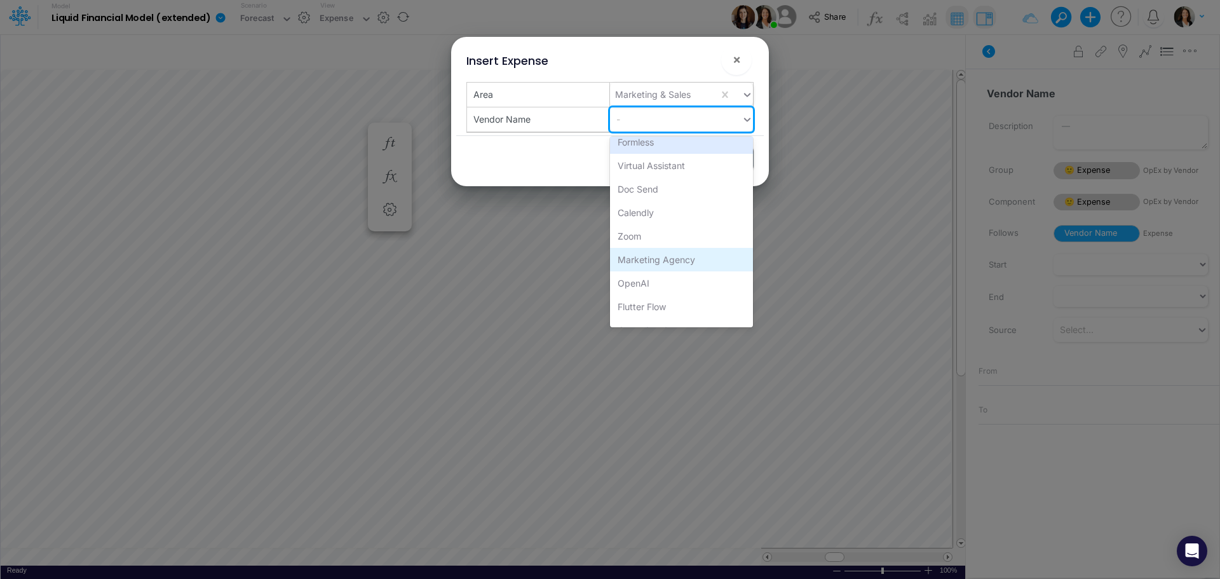
scroll to position [192, 0]
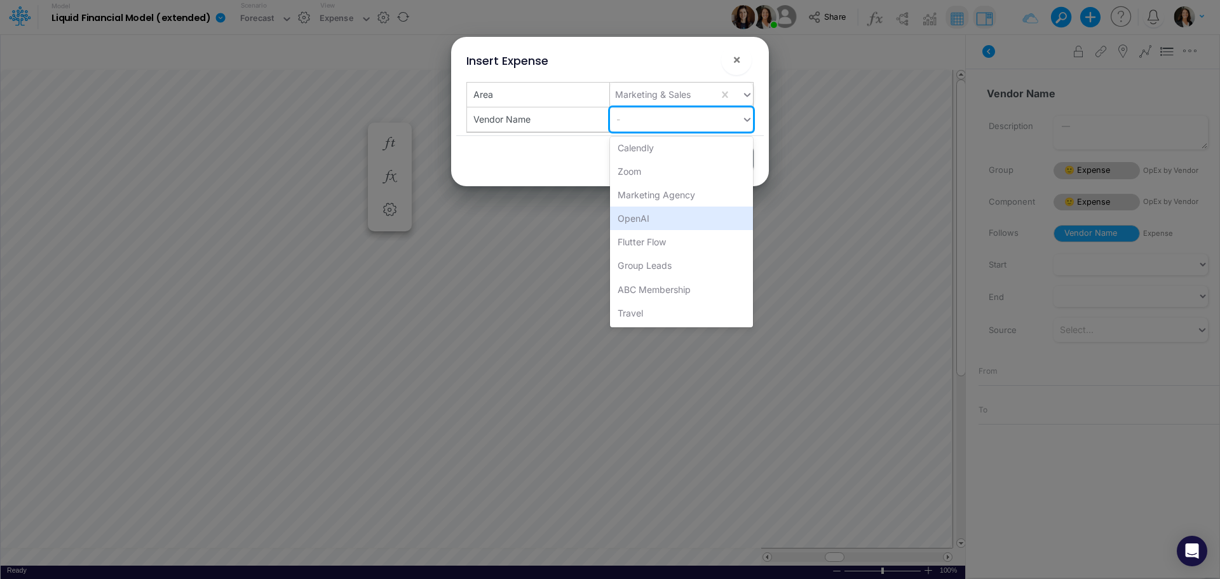
click at [559, 145] on div "Update Cancel" at bounding box center [610, 160] width 308 height 51
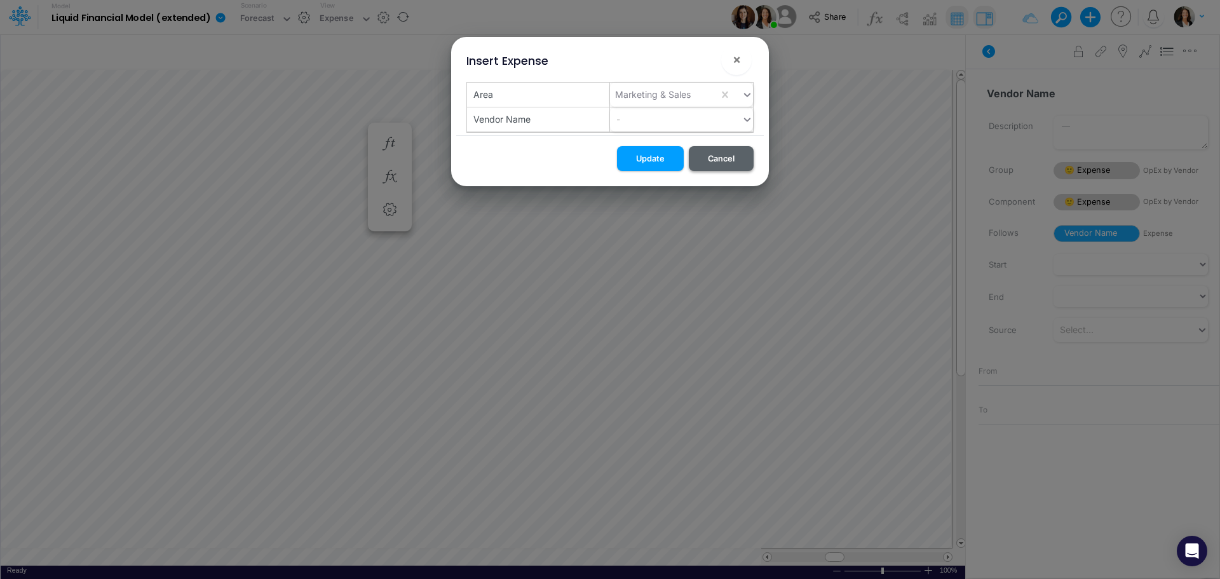
click at [733, 163] on button "Cancel" at bounding box center [721, 158] width 65 height 25
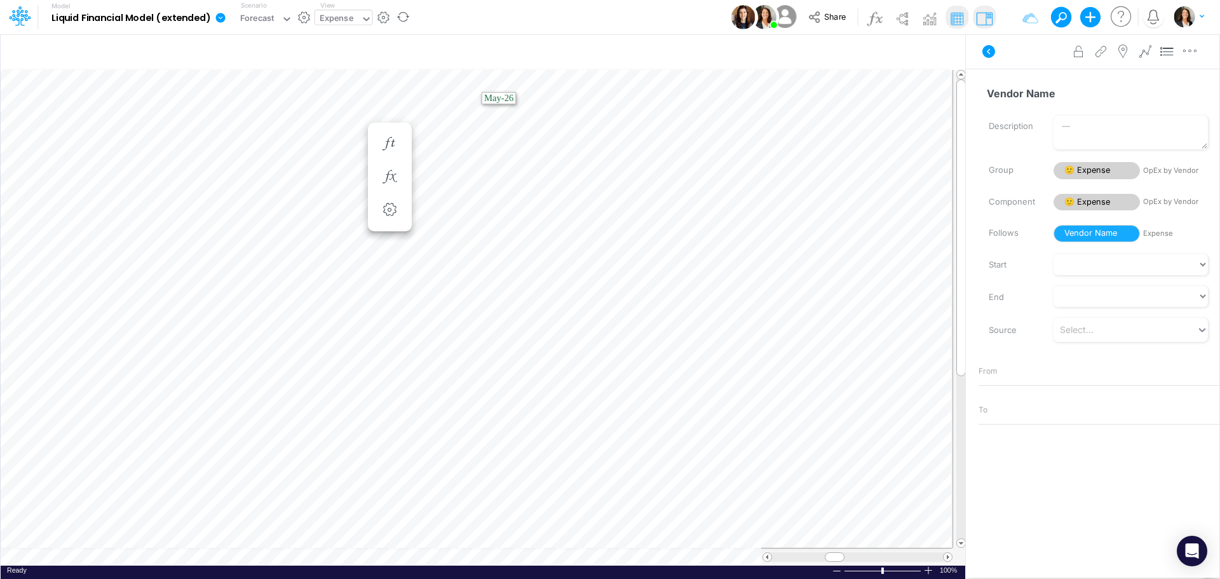
click at [369, 25] on div at bounding box center [366, 19] width 11 height 15
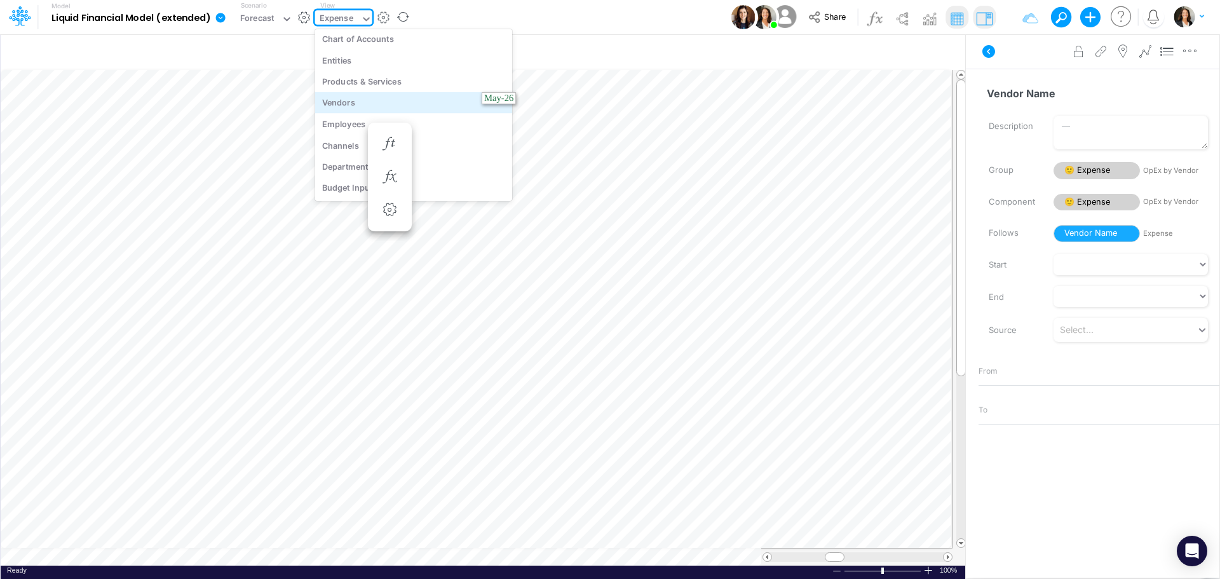
click at [435, 105] on div "Vendors" at bounding box center [414, 102] width 198 height 21
click at [365, 15] on icon at bounding box center [366, 18] width 11 height 11
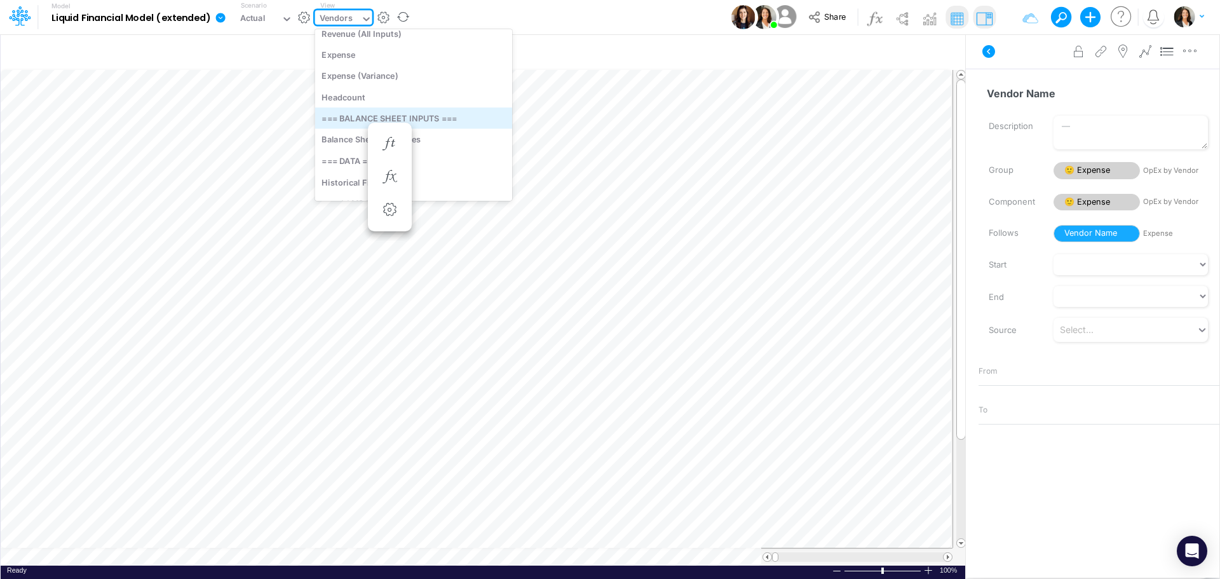
scroll to position [219, 0]
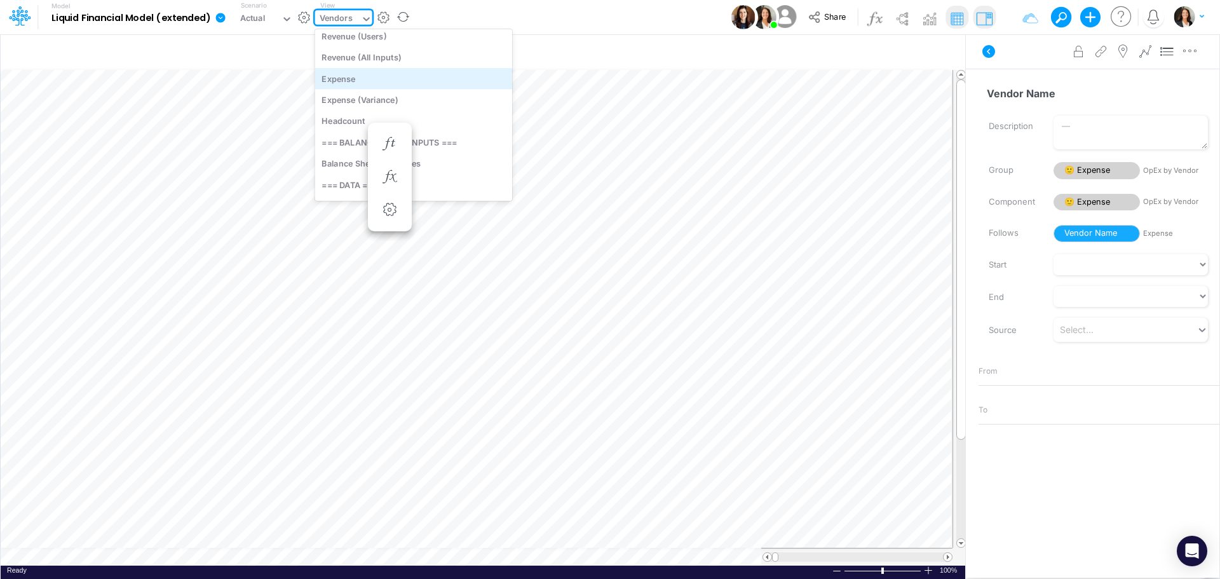
click at [420, 76] on div "Expense" at bounding box center [414, 78] width 198 height 21
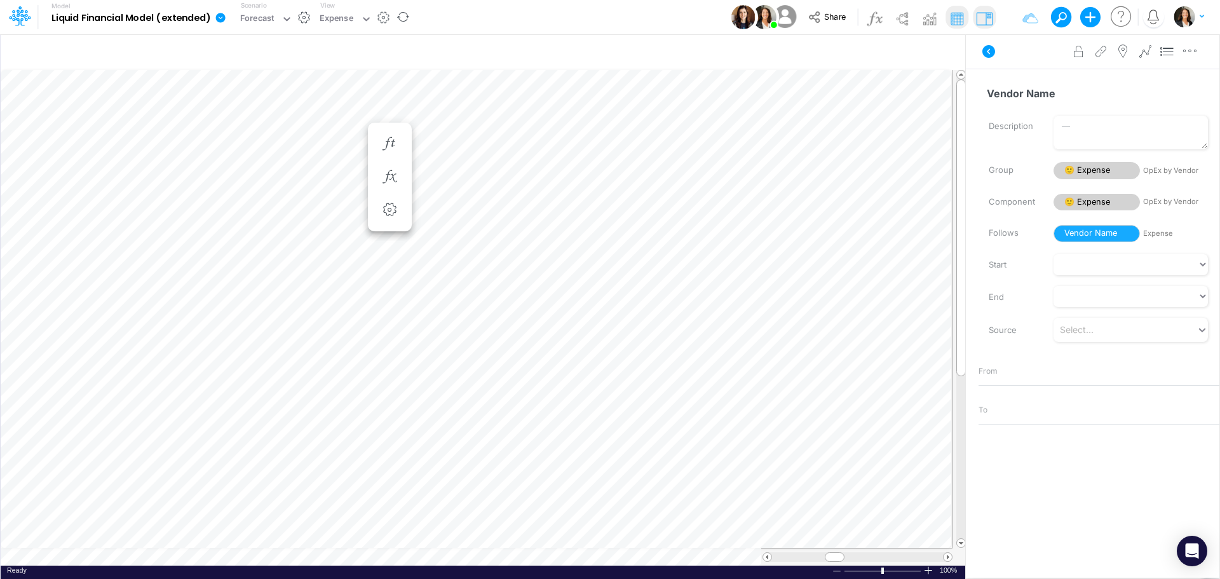
scroll to position [6, 1]
click at [743, 560] on tr at bounding box center [477, 557] width 952 height 18
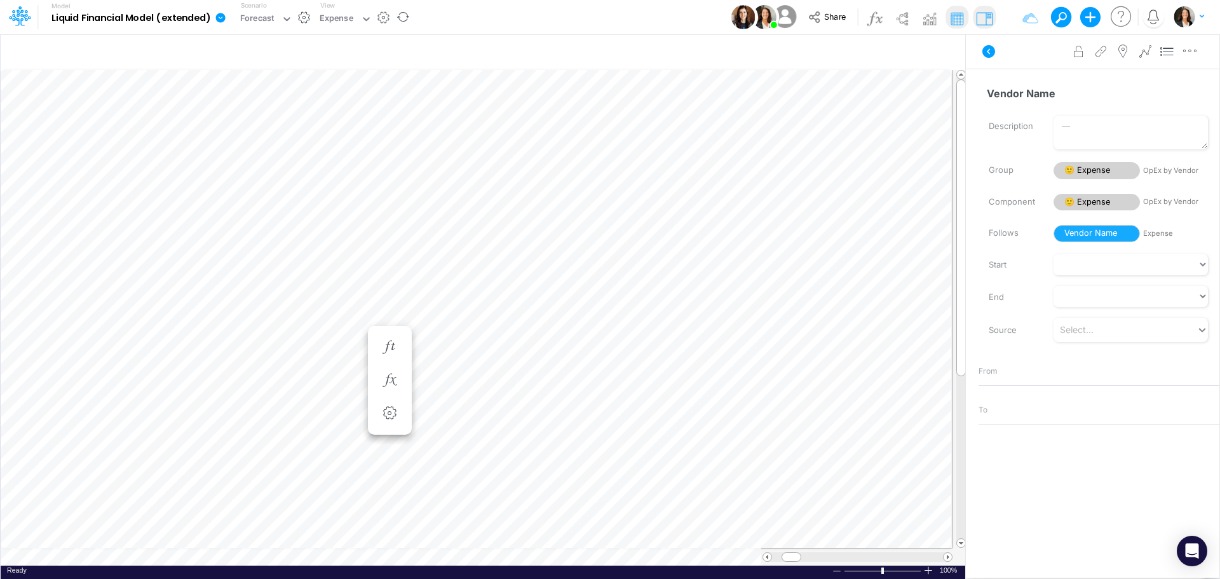
scroll to position [6, 1]
click at [316, 281] on div "Flutter Flow" at bounding box center [326, 279] width 77 height 12
click at [36, 12] on div "Formless" at bounding box center [18, 6] width 36 height 12
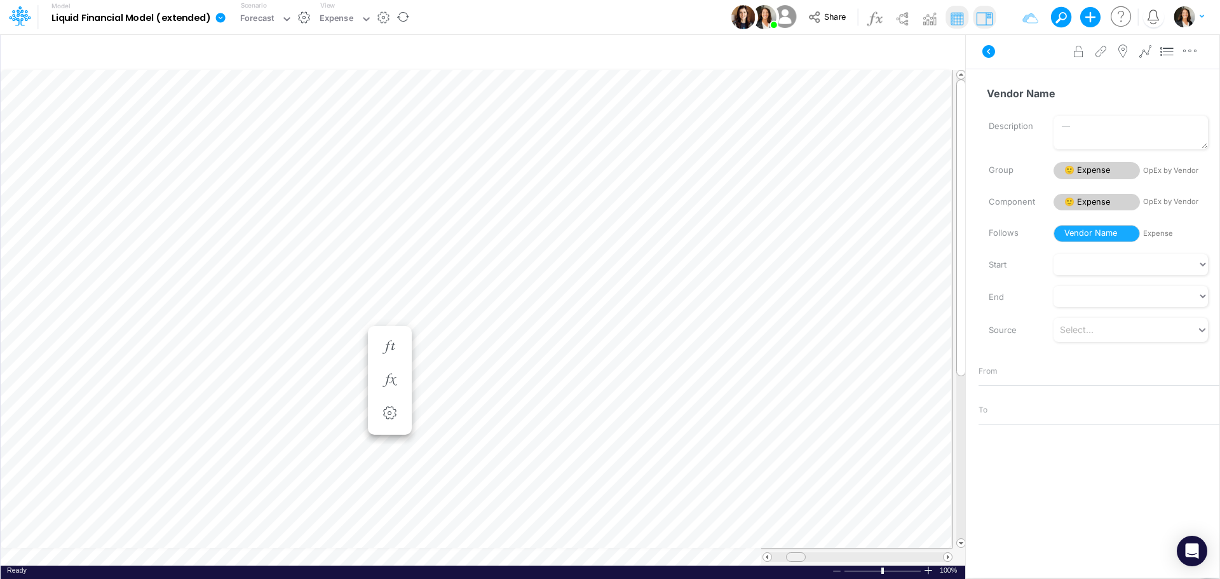
click at [796, 556] on span at bounding box center [795, 557] width 8 height 8
click at [845, 412] on icon "button" at bounding box center [841, 413] width 19 height 13
select select "sum"
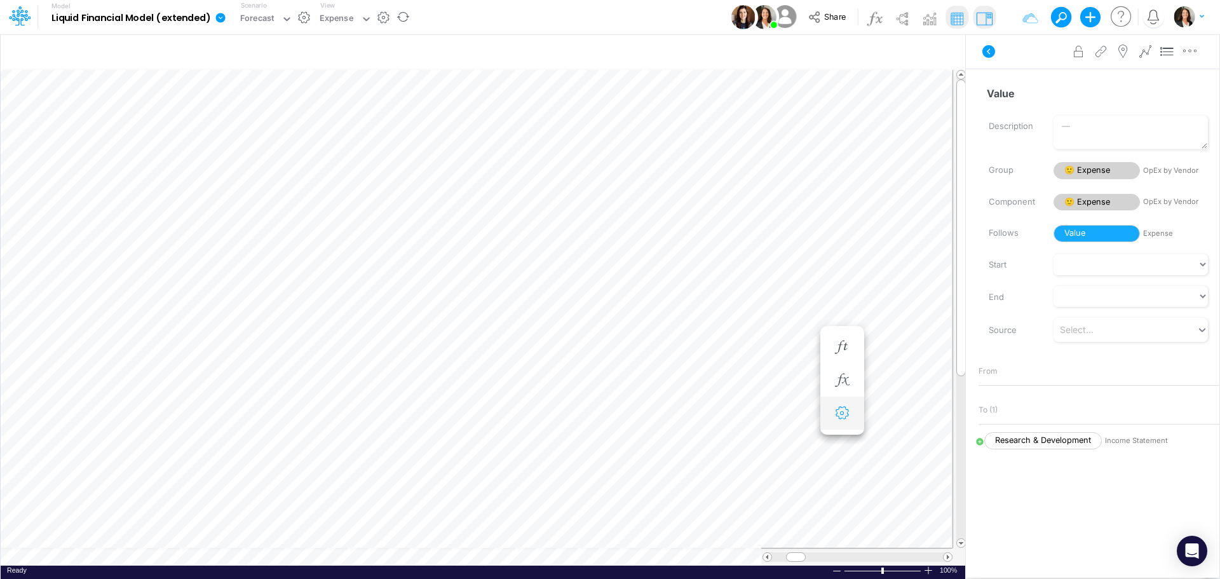
select select "field"
select select "Number"
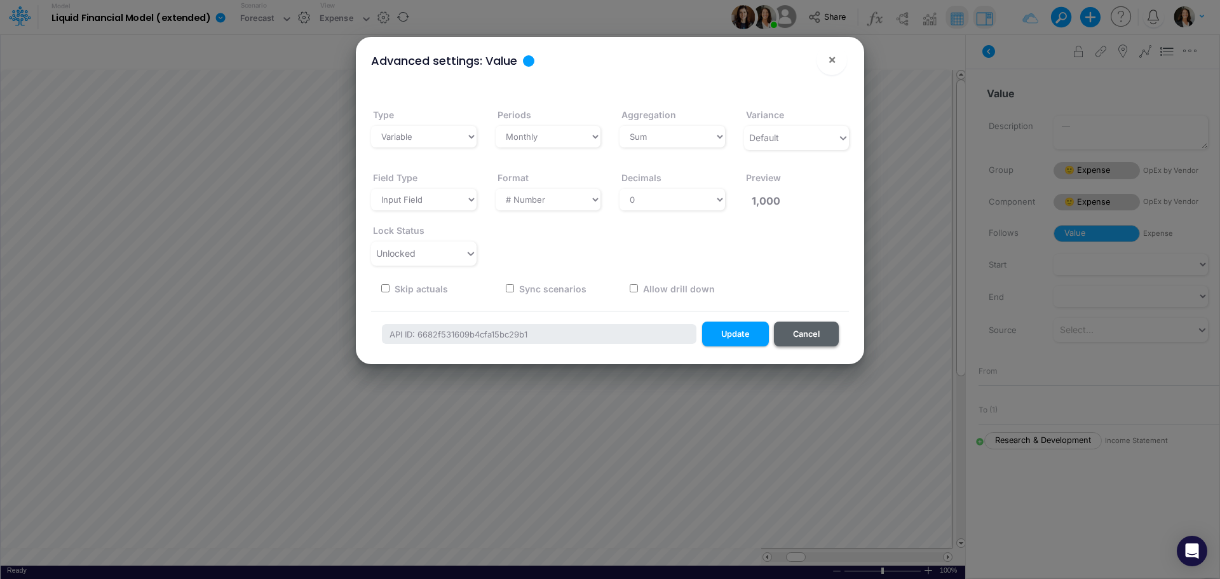
click at [828, 336] on button "Cancel" at bounding box center [806, 334] width 65 height 25
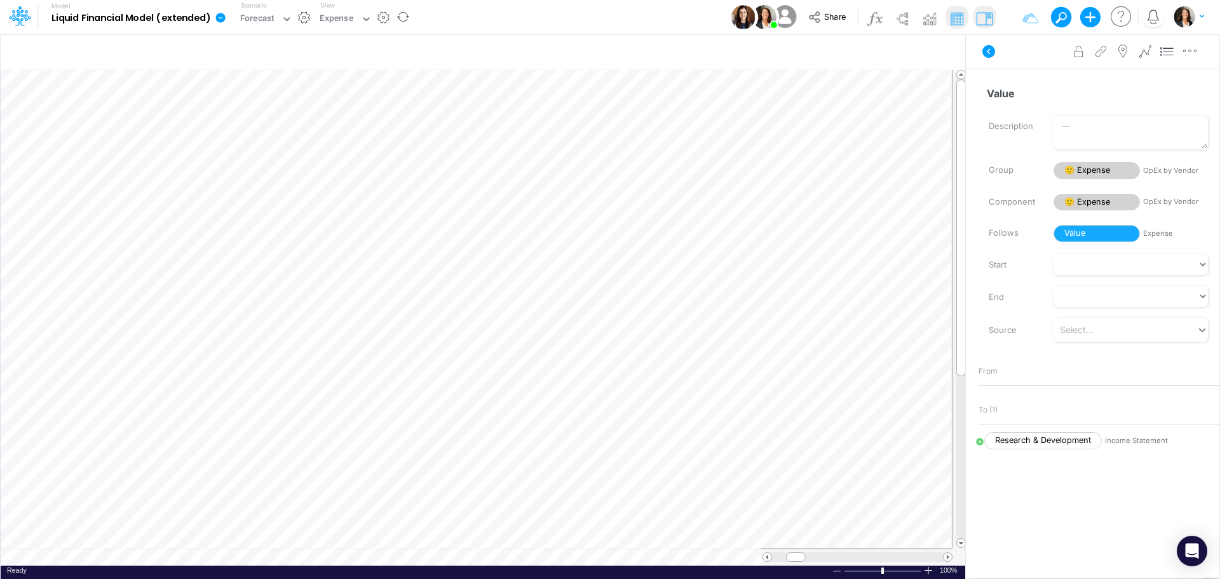
scroll to position [6, 1]
click at [943, 55] on icon "button" at bounding box center [941, 52] width 19 height 13
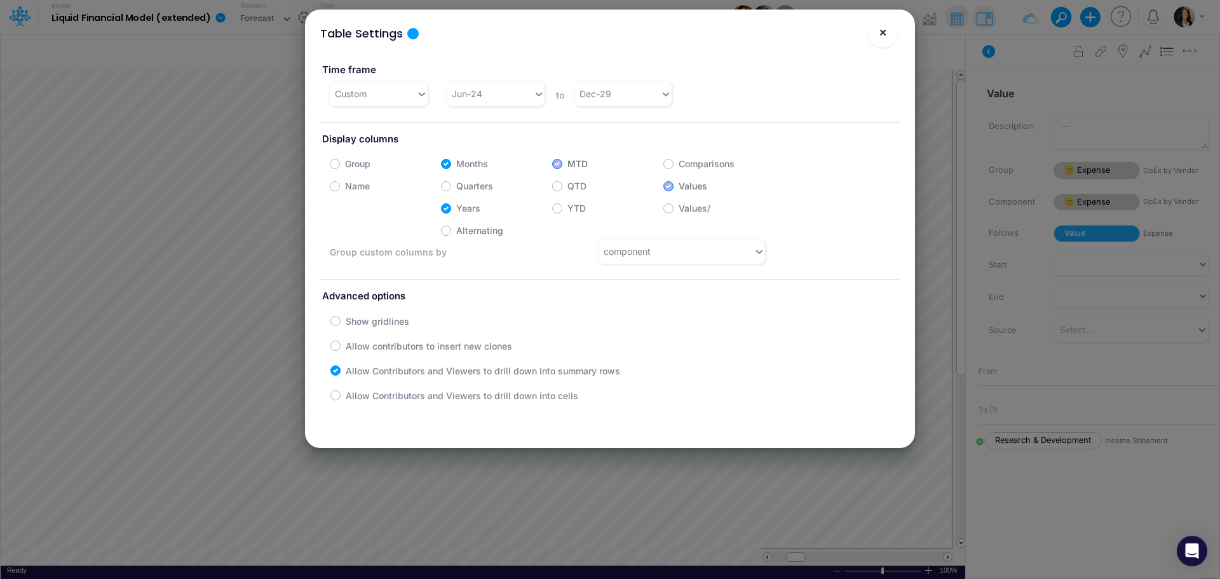
click at [883, 30] on span "×" at bounding box center [883, 31] width 8 height 15
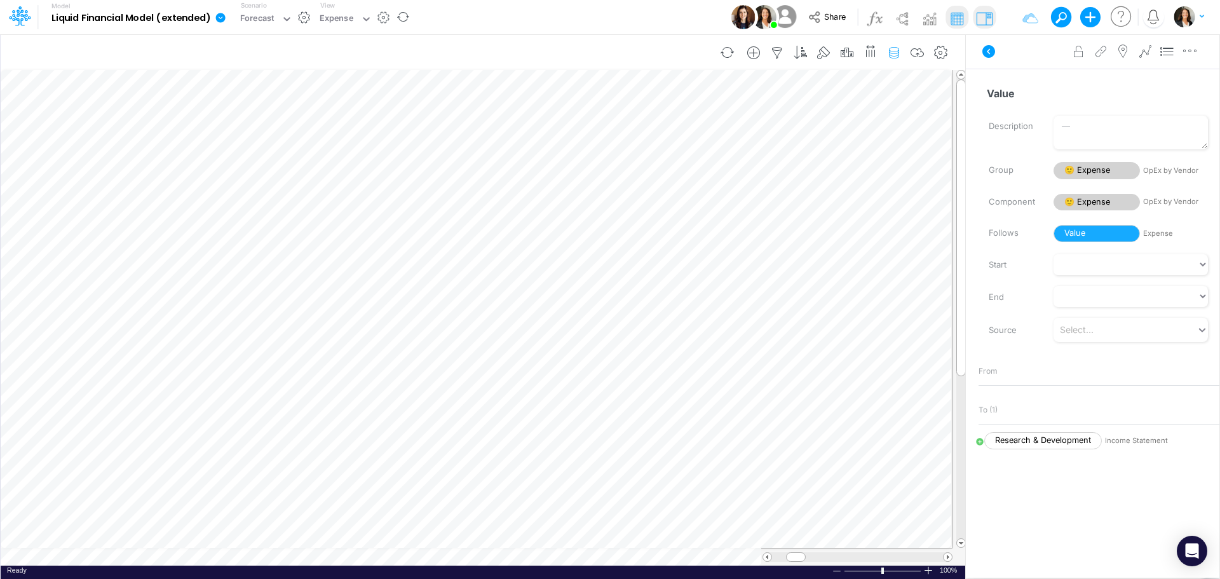
scroll to position [6, 1]
click at [780, 407] on icon "button" at bounding box center [785, 413] width 19 height 13
select select "sum"
select select "field"
select select "Number"
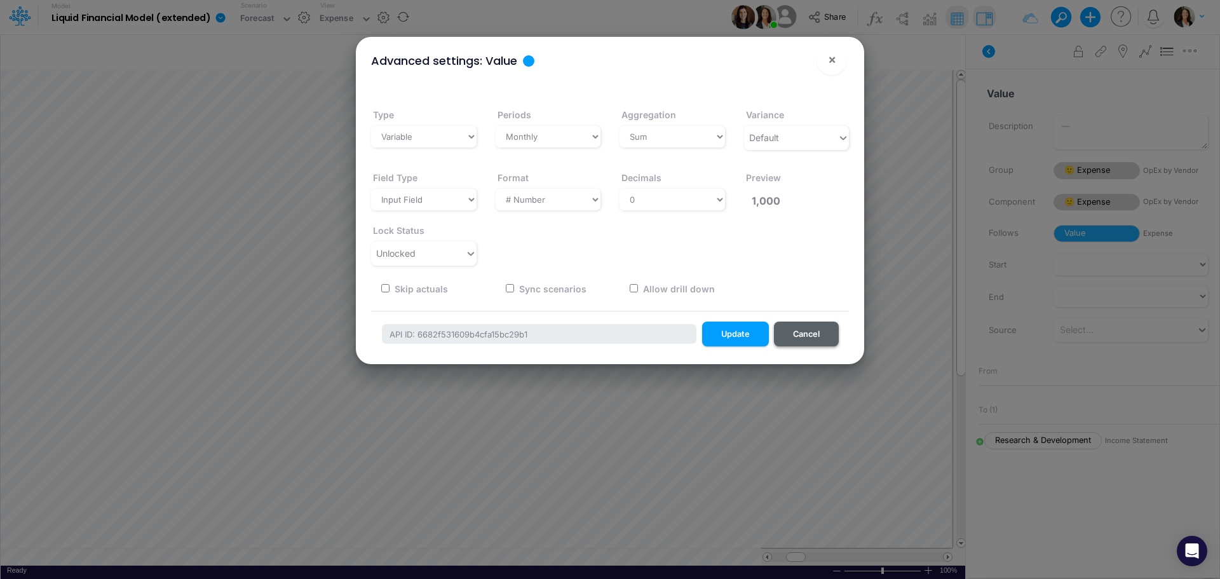
click at [821, 332] on button "Cancel" at bounding box center [806, 334] width 65 height 25
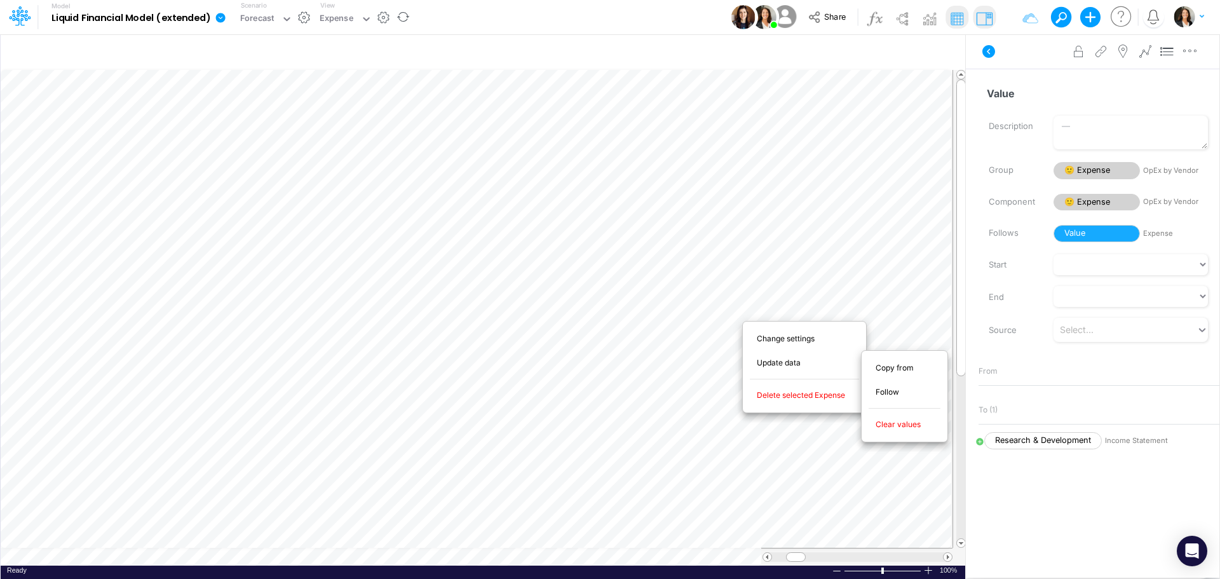
click at [784, 362] on span "Update data" at bounding box center [786, 362] width 58 height 11
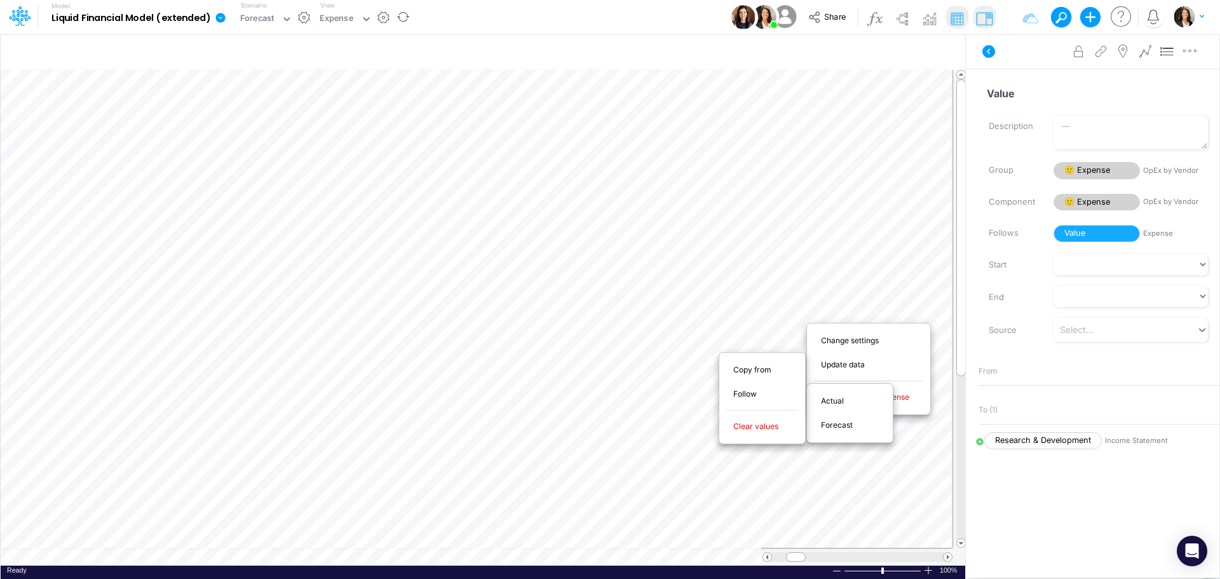
click at [757, 395] on span "Follow" at bounding box center [752, 393] width 38 height 11
click at [862, 336] on span "Change settings" at bounding box center [857, 340] width 72 height 11
click at [867, 377] on span "Add new variable" at bounding box center [859, 376] width 77 height 11
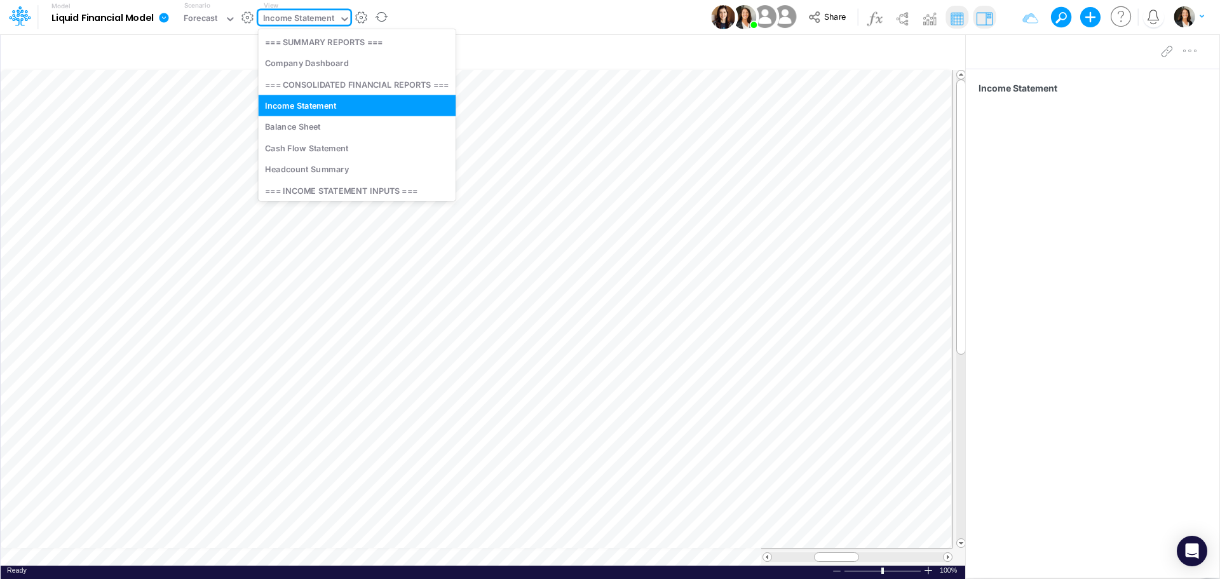
click at [343, 17] on icon at bounding box center [344, 18] width 11 height 11
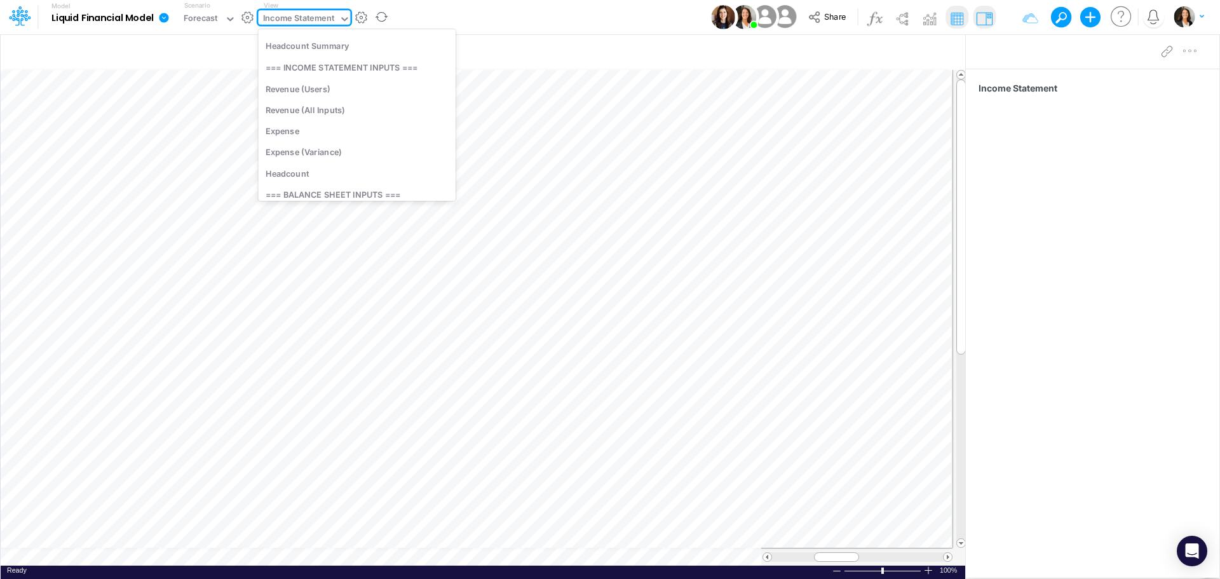
scroll to position [191, 0]
click at [356, 85] on div "Expense" at bounding box center [358, 82] width 198 height 21
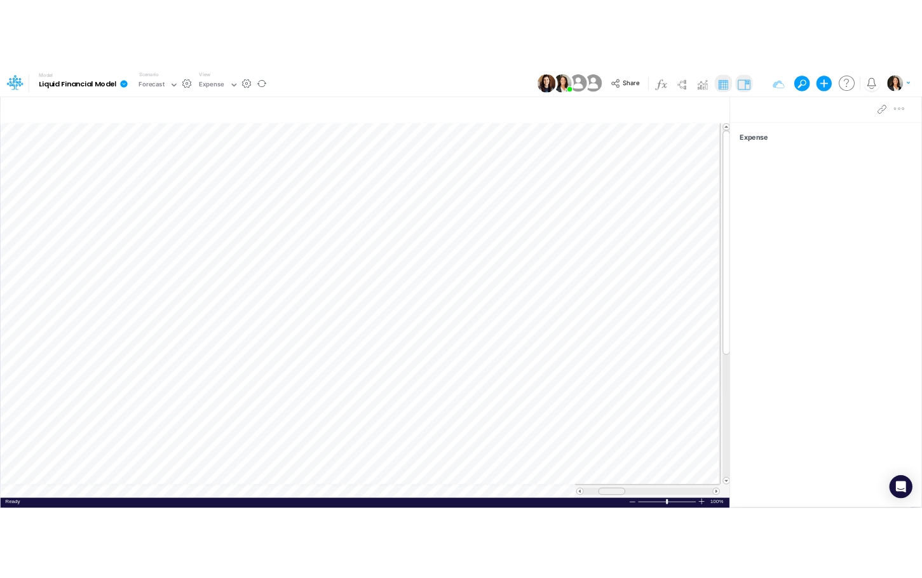
scroll to position [6, 0]
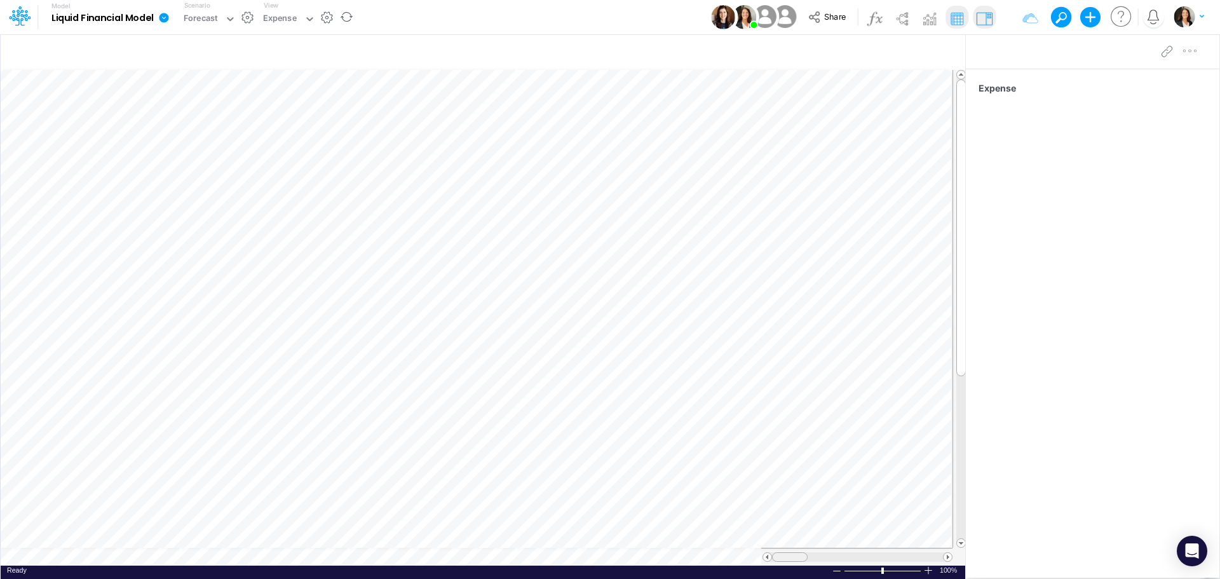
click at [759, 539] on table at bounding box center [484, 318] width 966 height 496
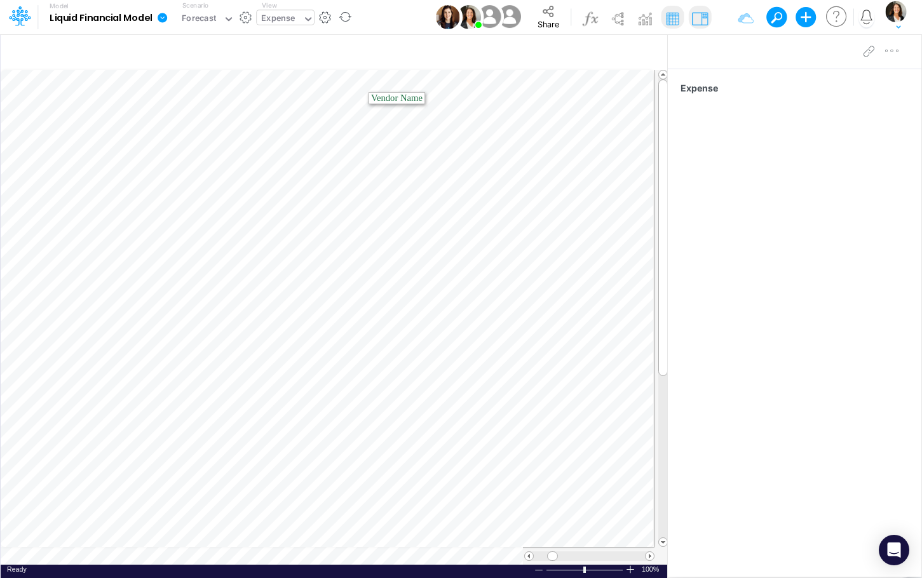
click at [311, 18] on icon at bounding box center [307, 18] width 11 height 11
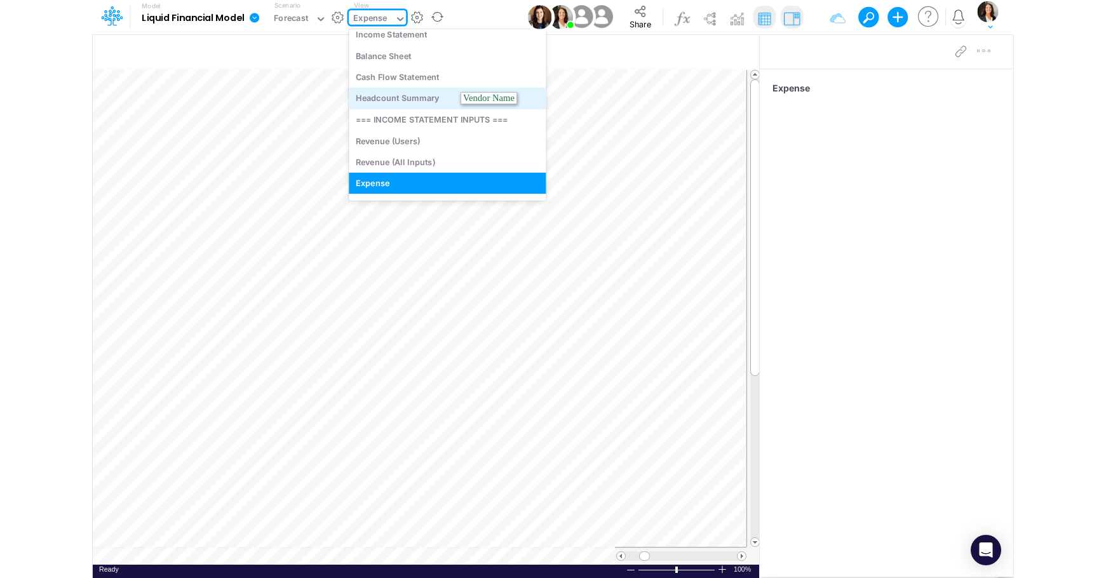
scroll to position [0, 0]
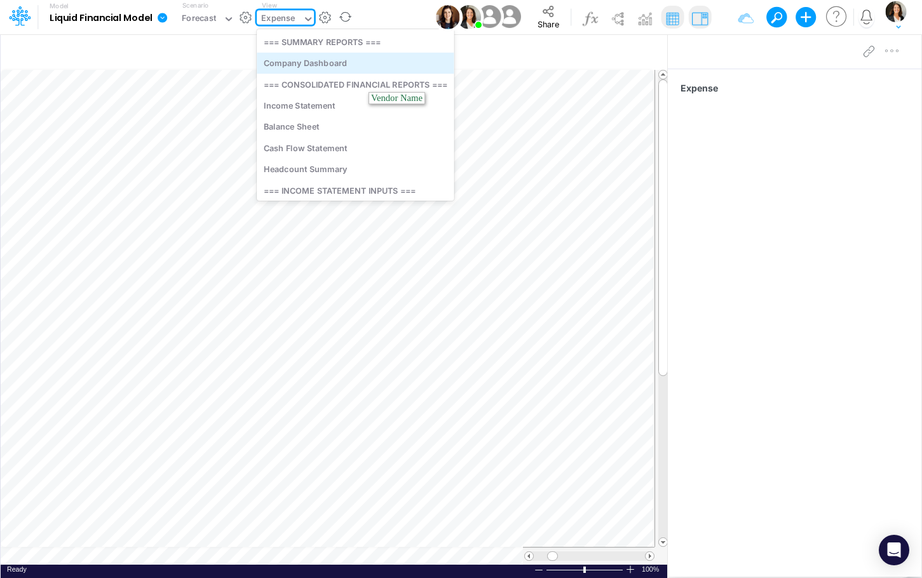
click at [350, 67] on div "Company Dashboard" at bounding box center [355, 63] width 197 height 21
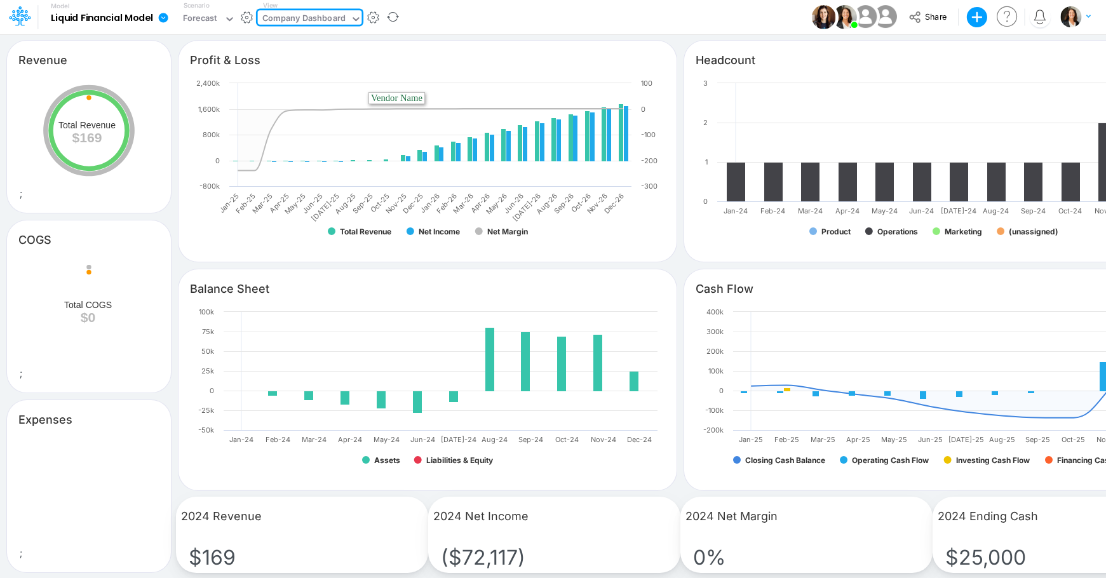
click at [102, 302] on icon at bounding box center [88, 309] width 83 height 83
drag, startPoint x: 55, startPoint y: 240, endPoint x: 13, endPoint y: 241, distance: 42.6
click at [13, 241] on div "COGS" at bounding box center [89, 240] width 164 height 36
click at [158, 313] on rect at bounding box center [89, 311] width 139 height 109
click at [133, 313] on rect at bounding box center [89, 311] width 139 height 109
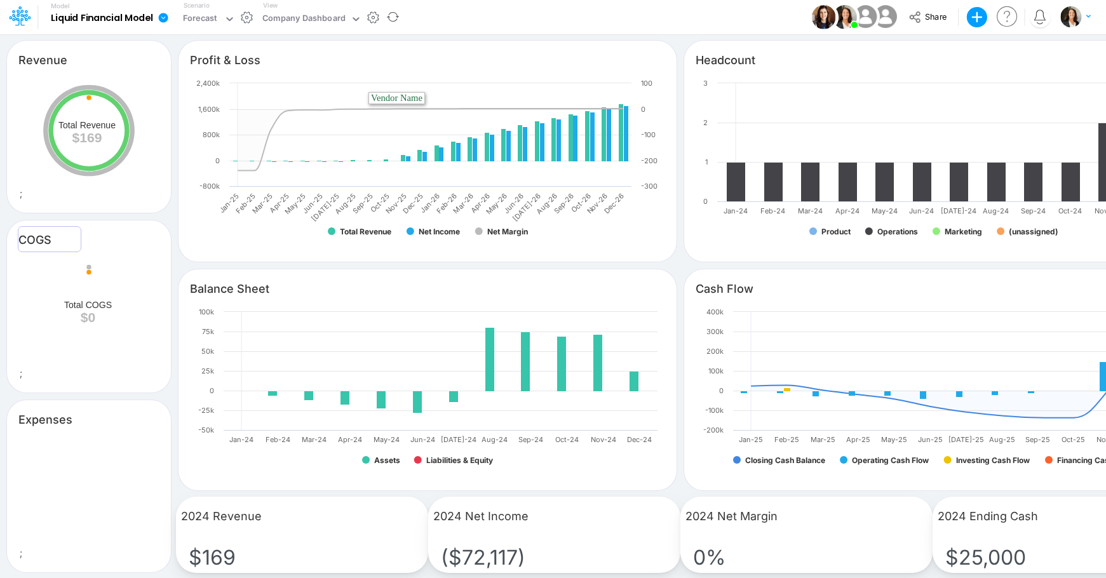
click at [56, 266] on rect at bounding box center [89, 311] width 139 height 109
click at [46, 237] on input "COGS" at bounding box center [50, 239] width 64 height 26
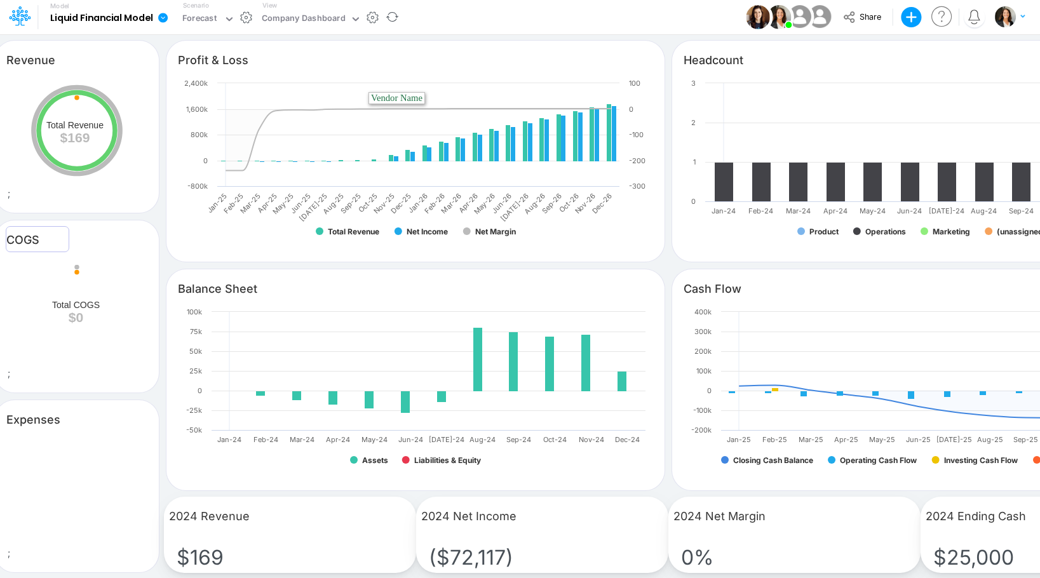
scroll to position [5, 0]
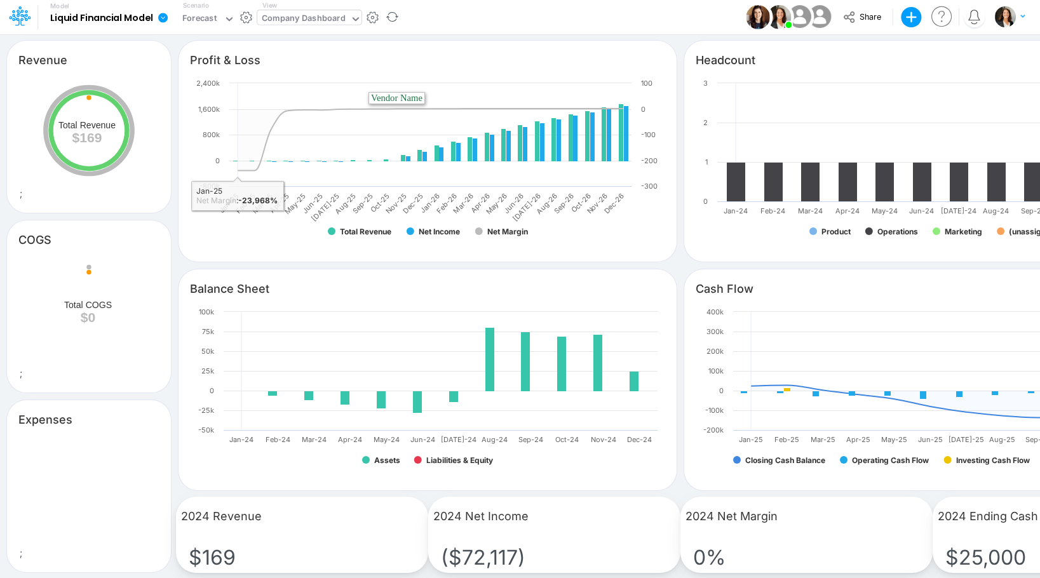
click at [358, 18] on icon at bounding box center [355, 18] width 11 height 11
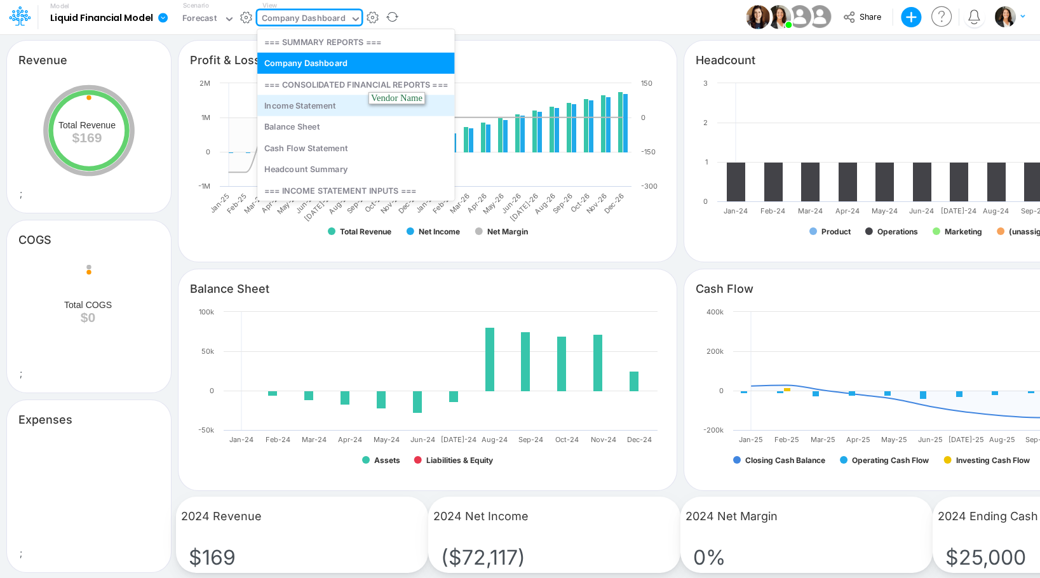
click at [320, 107] on div "Income Statement" at bounding box center [356, 105] width 198 height 21
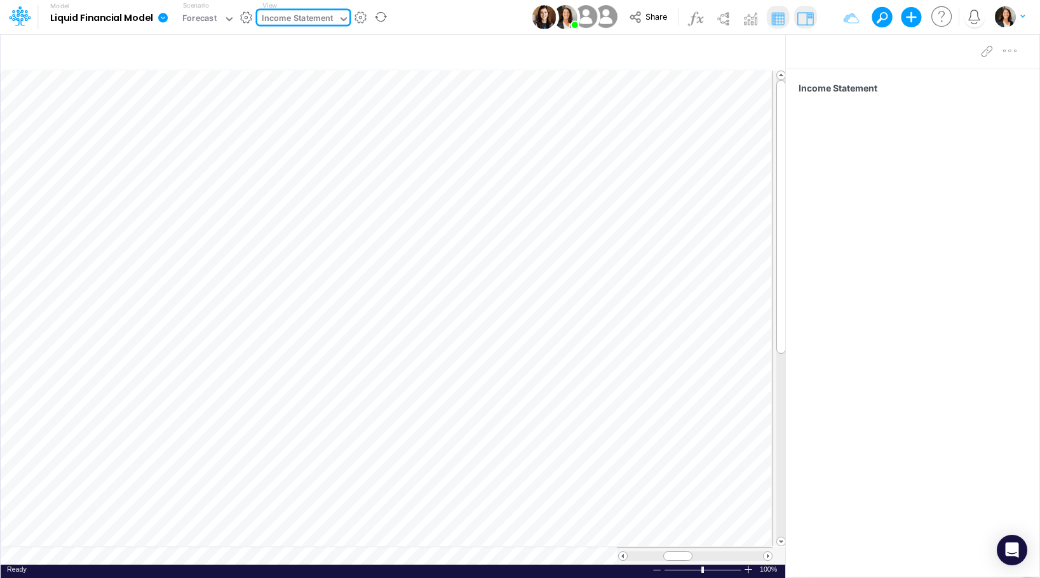
click at [344, 17] on icon at bounding box center [343, 18] width 11 height 11
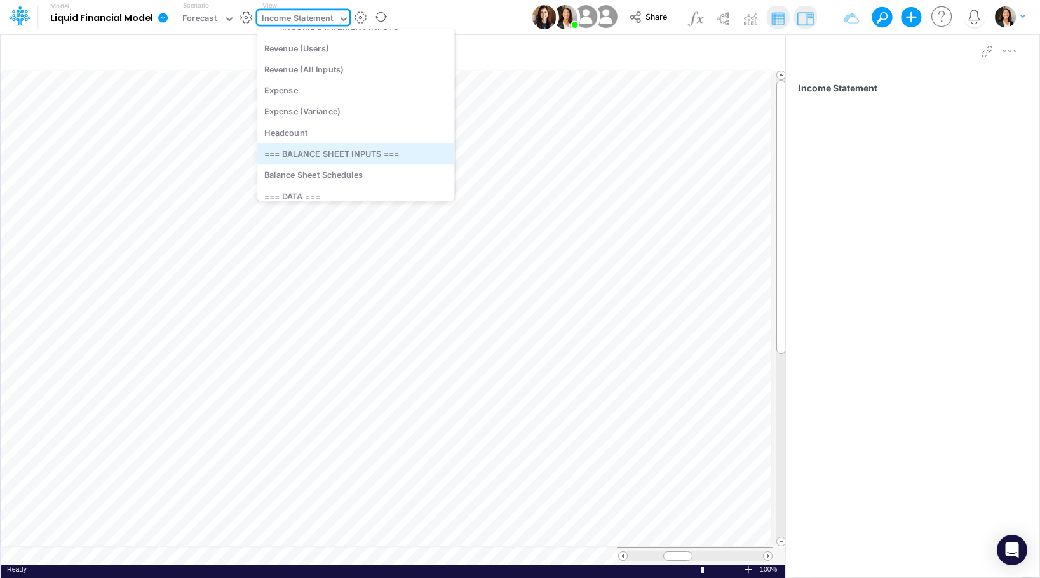
scroll to position [191, 0]
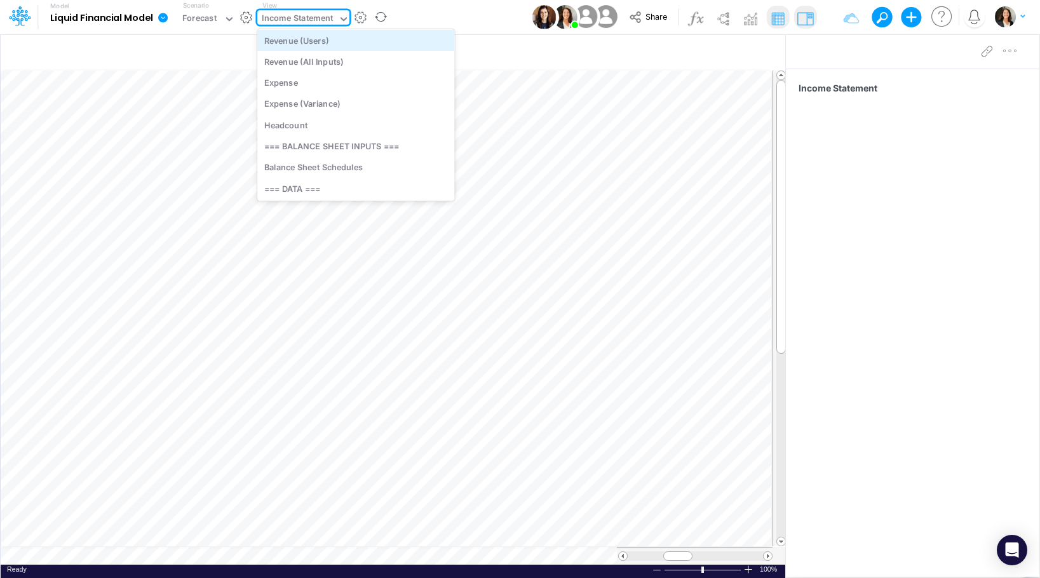
click at [363, 50] on div "Revenue (Users)" at bounding box center [356, 39] width 198 height 21
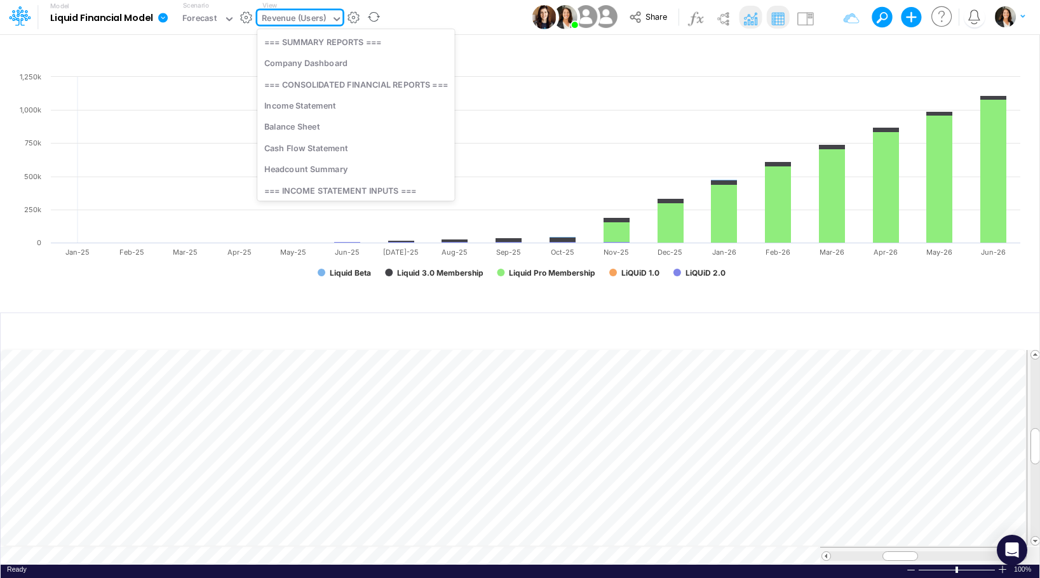
click at [338, 18] on icon at bounding box center [336, 18] width 11 height 11
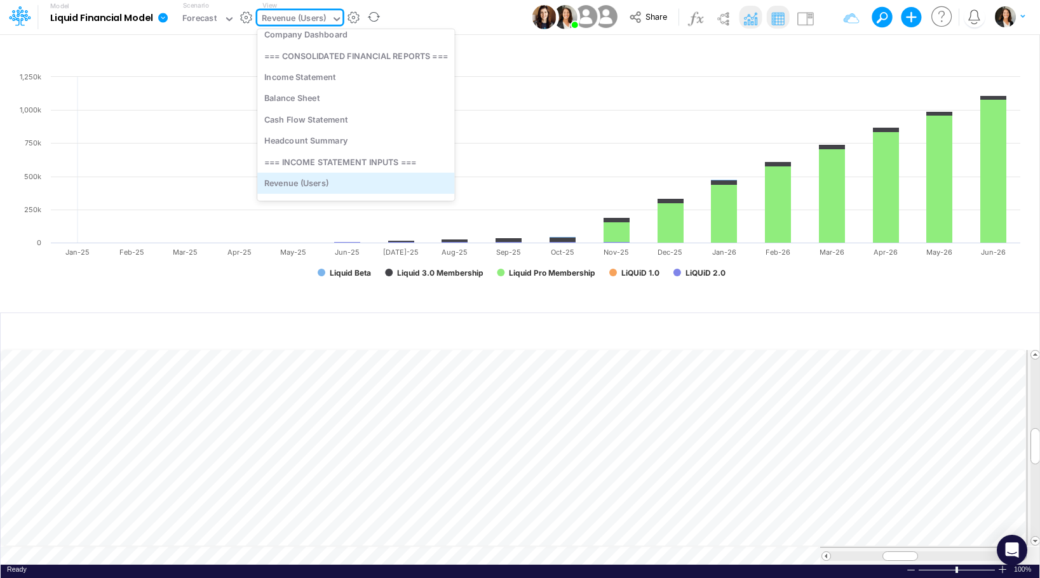
scroll to position [95, 0]
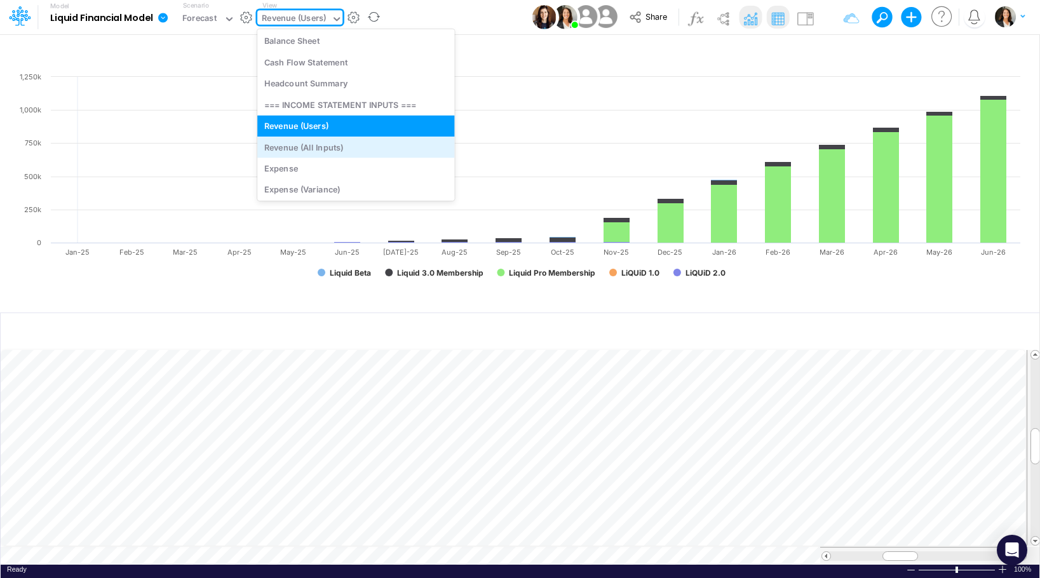
click at [351, 144] on div "Revenue (All Inputs)" at bounding box center [356, 147] width 198 height 21
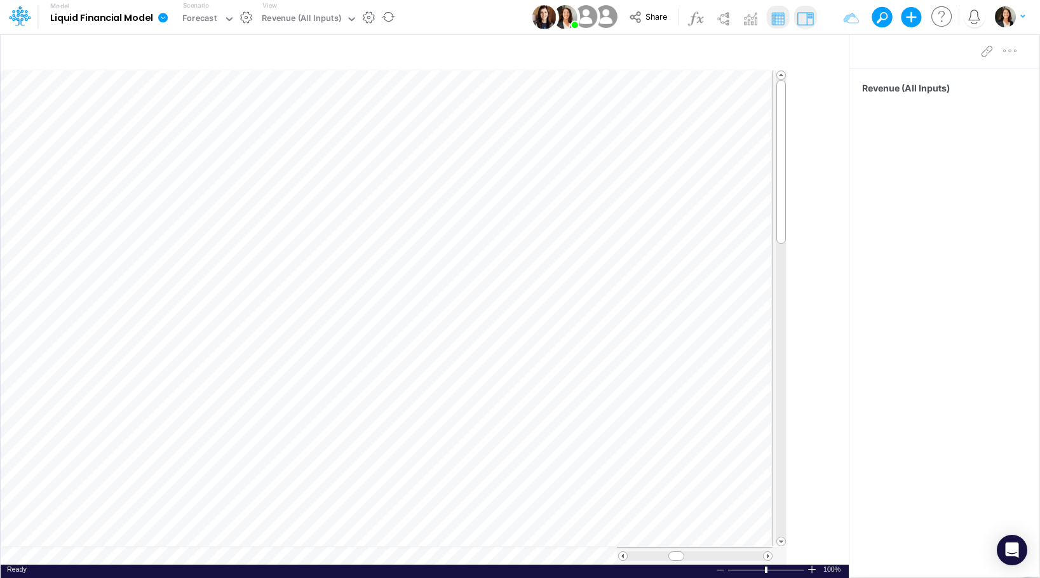
drag, startPoint x: 787, startPoint y: 66, endPoint x: 977, endPoint y: 94, distance: 192.0
click at [977, 93] on div "Insert component Insert node Variable Constant Group Addition Subtraction Multi…" at bounding box center [520, 306] width 1040 height 545
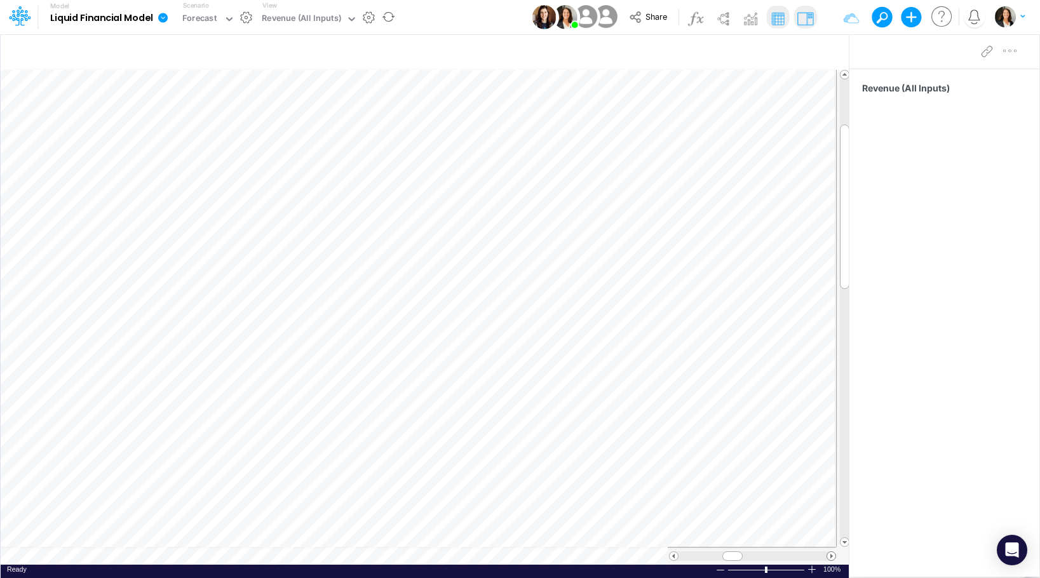
click at [831, 556] on span at bounding box center [831, 556] width 8 height 8
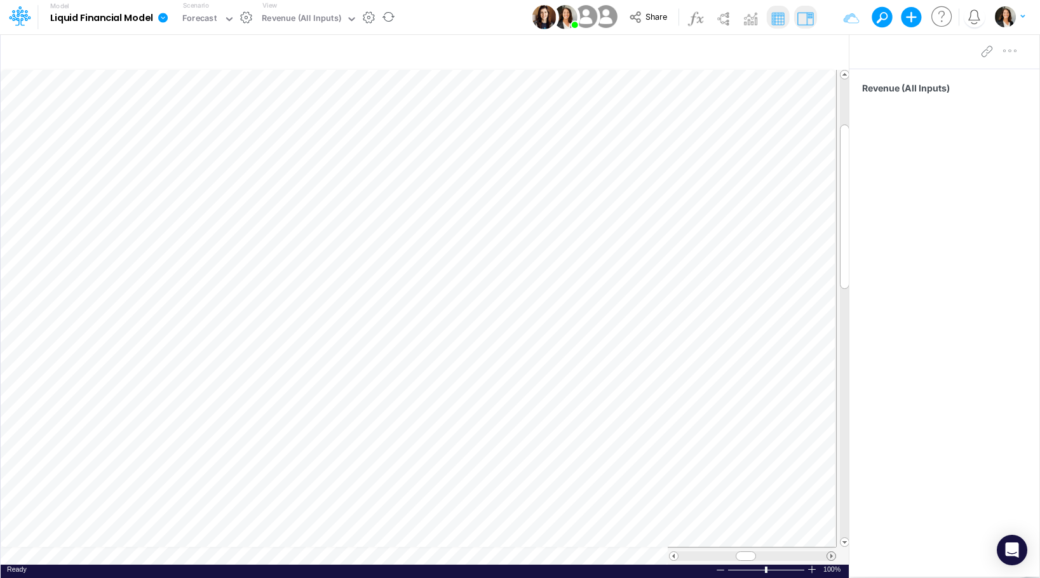
click at [831, 556] on span at bounding box center [831, 556] width 8 height 8
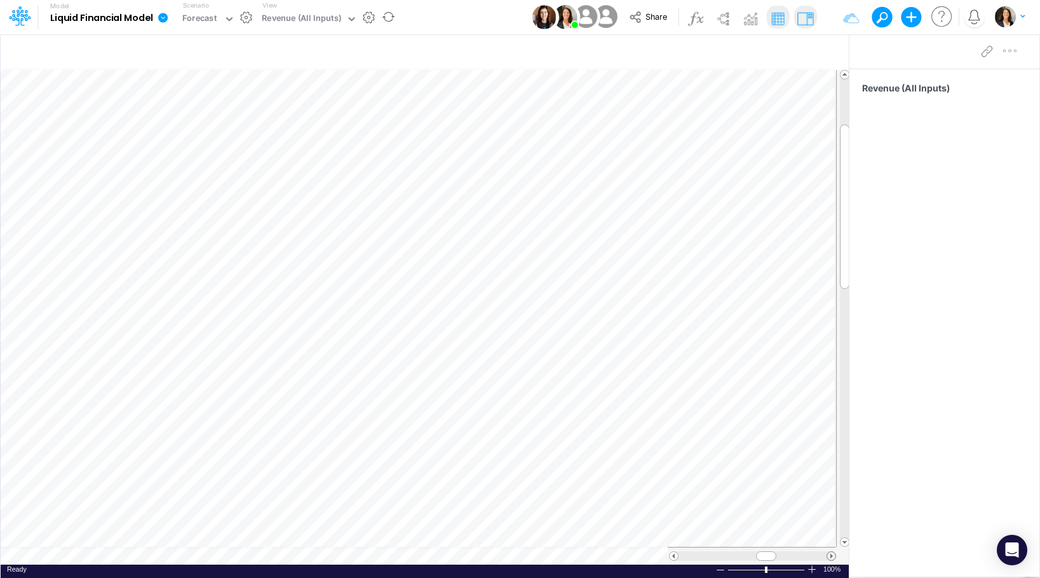
click at [831, 556] on span at bounding box center [831, 556] width 8 height 8
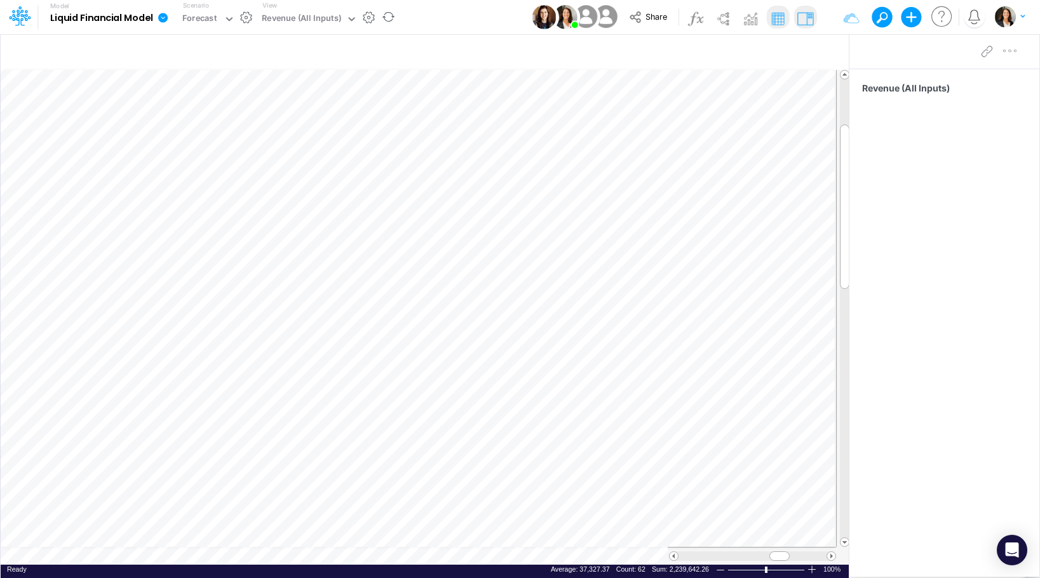
scroll to position [6, 1]
